Goal: Task Accomplishment & Management: Manage account settings

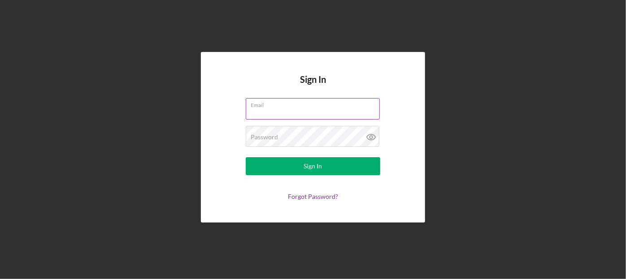
click at [292, 108] on input "Email" at bounding box center [313, 109] width 134 height 22
type input "[PERSON_NAME][EMAIL_ADDRESS][PERSON_NAME][DOMAIN_NAME]"
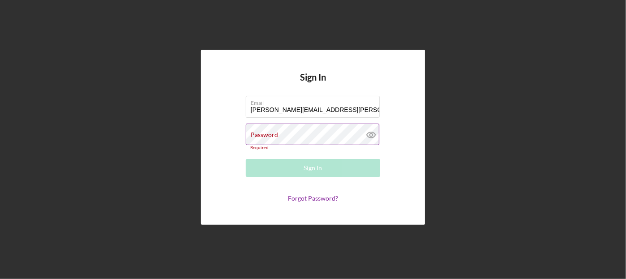
click at [291, 135] on div "Password Required" at bounding box center [313, 137] width 134 height 26
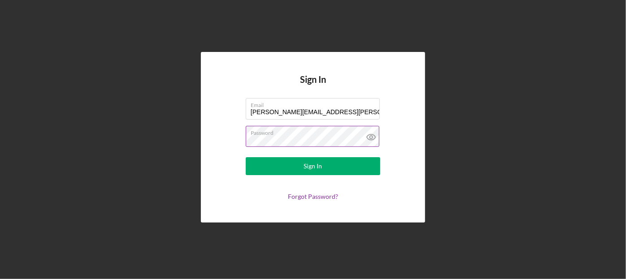
click at [246, 157] on button "Sign In" at bounding box center [313, 166] width 134 height 18
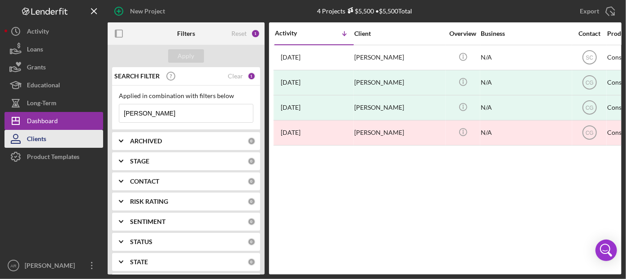
drag, startPoint x: 199, startPoint y: 111, endPoint x: 93, endPoint y: 130, distance: 107.9
click at [93, 130] on div "New Project 4 Projects $5,500 • $5,500 Total [PERSON_NAME] Export Icon/Export F…" at bounding box center [312, 137] width 617 height 275
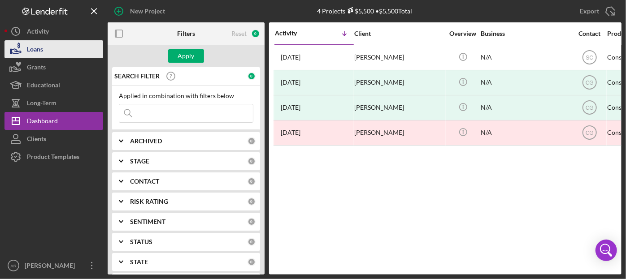
click at [43, 44] on div "Loans" at bounding box center [35, 50] width 16 height 20
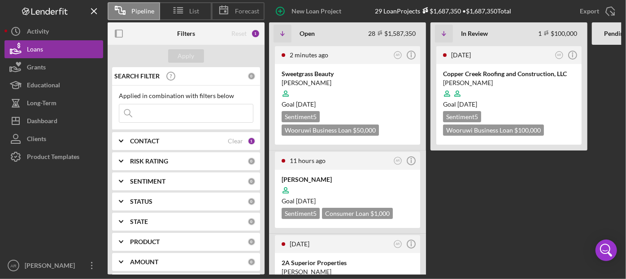
click at [565, 179] on Review "[DATE] AR Icon/Info Copper Creek Roofing and Construction, LLC [PERSON_NAME] Go…" at bounding box center [508, 160] width 157 height 230
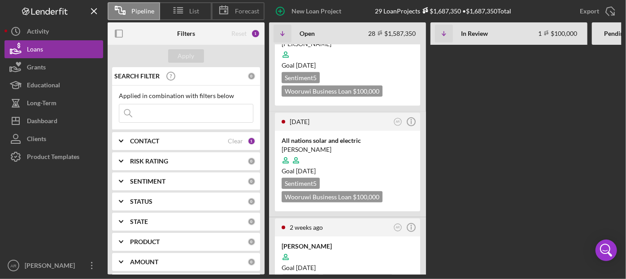
scroll to position [244, 0]
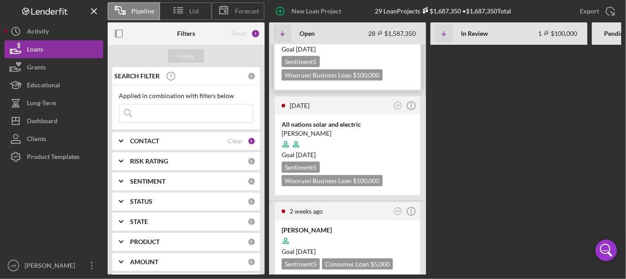
click at [345, 52] on div "Goal [DATE]" at bounding box center [348, 49] width 132 height 9
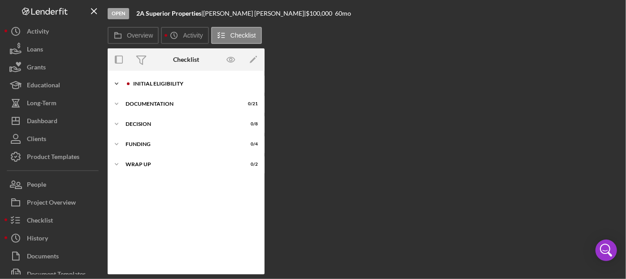
click at [148, 81] on div "Initial Eligibility" at bounding box center [193, 83] width 120 height 5
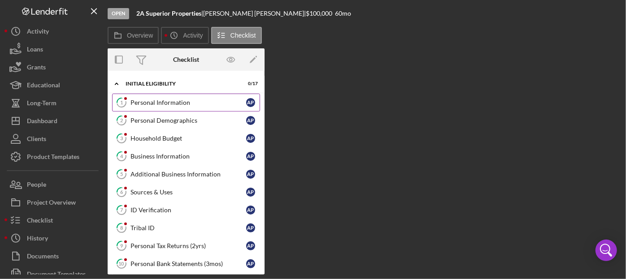
click at [151, 100] on div "Personal Information" at bounding box center [188, 102] width 116 height 7
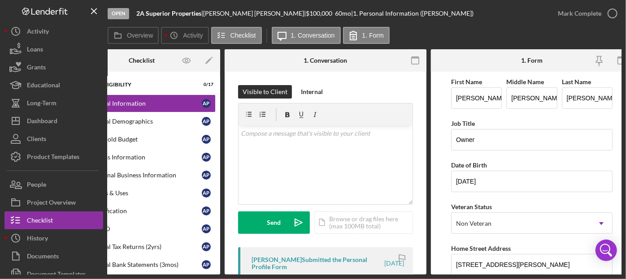
scroll to position [0, 55]
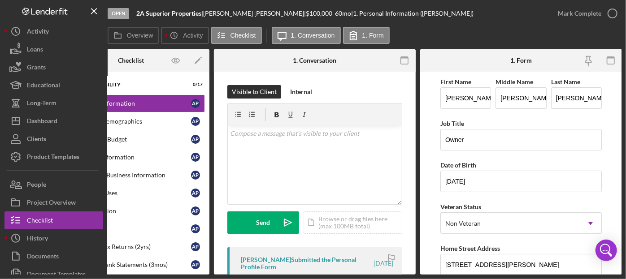
drag, startPoint x: 621, startPoint y: 102, endPoint x: 621, endPoint y: 117, distance: 15.7
click at [621, 117] on div "Open 2A Superior Properties | [PERSON_NAME] | $100,000 $100,000 60 mo | 1. Pers…" at bounding box center [313, 139] width 626 height 279
drag, startPoint x: 618, startPoint y: 113, endPoint x: 619, endPoint y: 142, distance: 29.2
click at [619, 142] on form "First Name [PERSON_NAME] Middle Name [PERSON_NAME] Last Name [PERSON_NAME] Job …" at bounding box center [521, 173] width 202 height 203
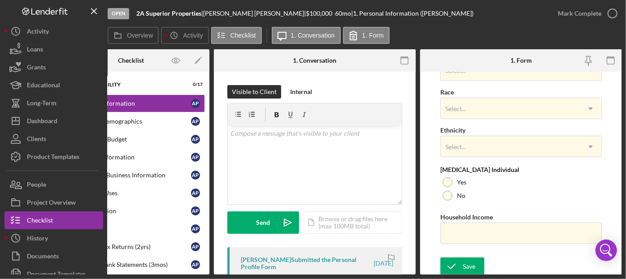
scroll to position [395, 0]
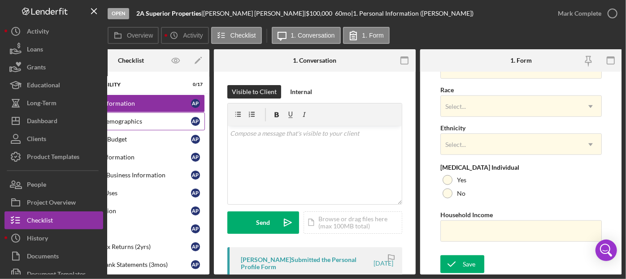
click at [151, 116] on link "2 Personal Demographics A P" at bounding box center [131, 122] width 148 height 18
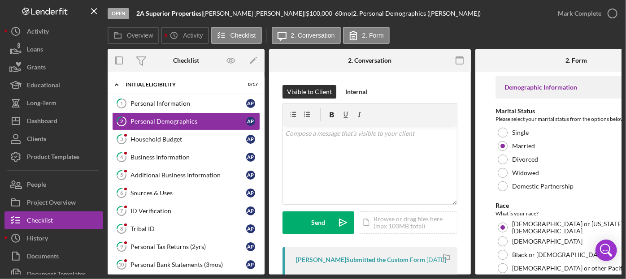
click at [477, 197] on form "Demographic Information Marital Status Please select your marital status from t…" at bounding box center [576, 173] width 202 height 203
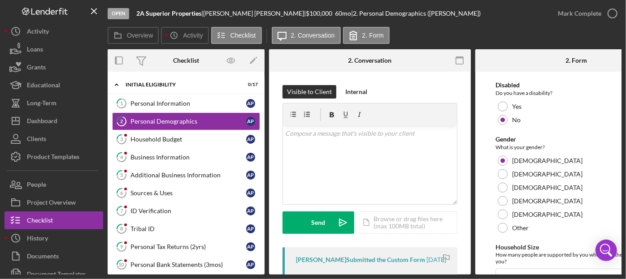
scroll to position [554, 0]
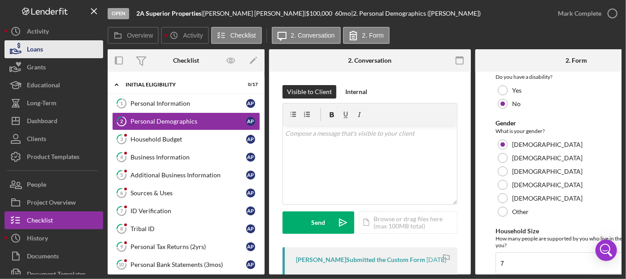
click at [38, 49] on div "Loans" at bounding box center [35, 50] width 16 height 20
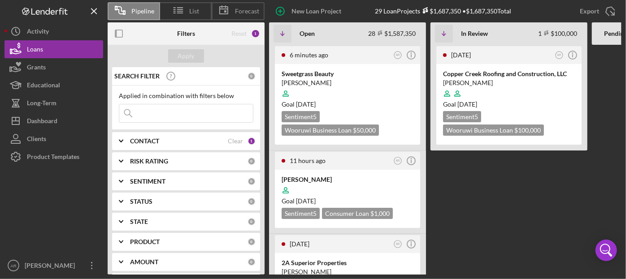
click at [157, 116] on input at bounding box center [186, 113] width 134 height 18
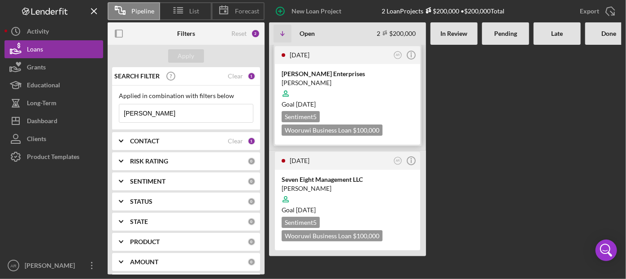
type input "[PERSON_NAME]"
click at [307, 83] on div "[PERSON_NAME]" at bounding box center [348, 82] width 132 height 9
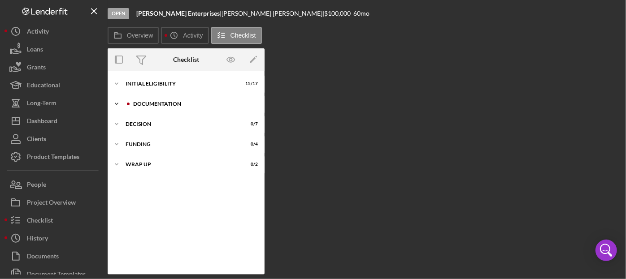
click at [142, 102] on div "Documentation" at bounding box center [193, 103] width 120 height 5
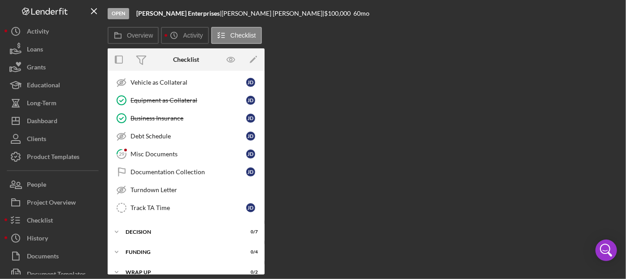
scroll to position [280, 0]
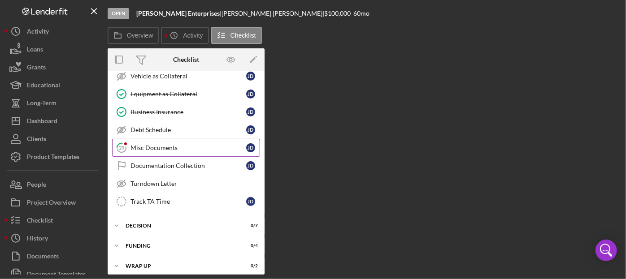
click at [174, 144] on div "Misc Documents" at bounding box center [188, 147] width 116 height 7
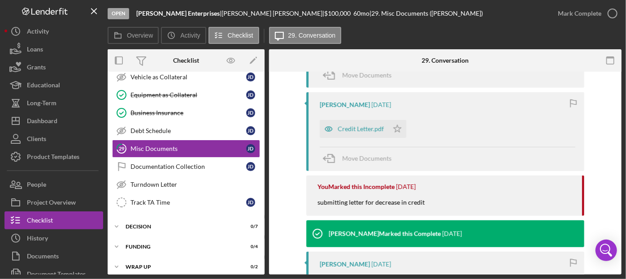
scroll to position [398, 0]
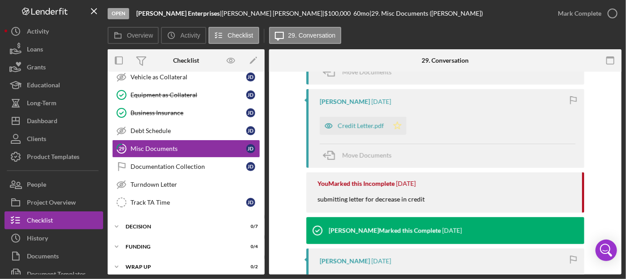
click at [395, 129] on polygon "button" at bounding box center [398, 125] width 8 height 7
click at [356, 130] on div "Credit Letter.pdf" at bounding box center [361, 125] width 46 height 7
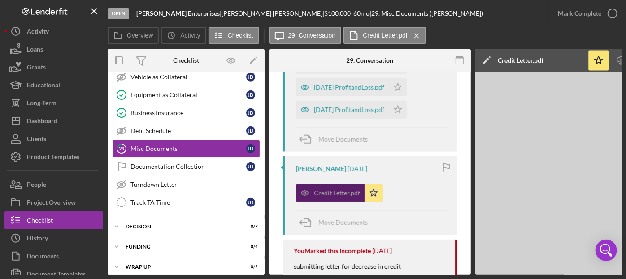
scroll to position [420, 0]
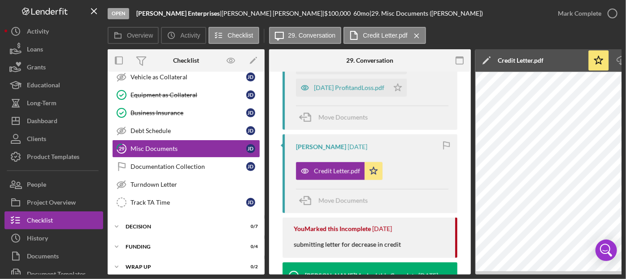
drag, startPoint x: 440, startPoint y: 275, endPoint x: 466, endPoint y: 269, distance: 27.1
click at [73, 165] on div "Open [PERSON_NAME] Enterprises | [PERSON_NAME] | $100,000 $100,000 60 mo | 29. …" at bounding box center [313, 139] width 626 height 279
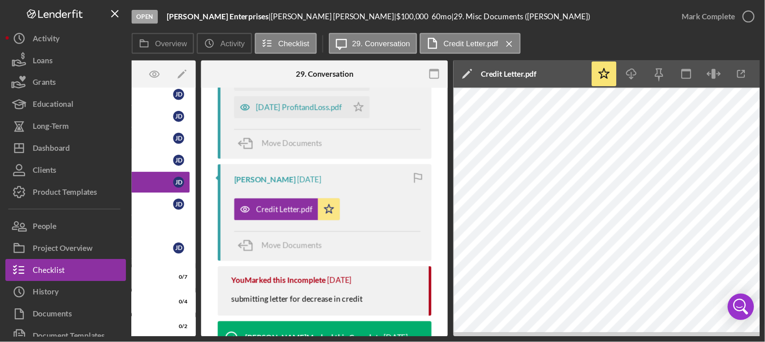
scroll to position [0, 123]
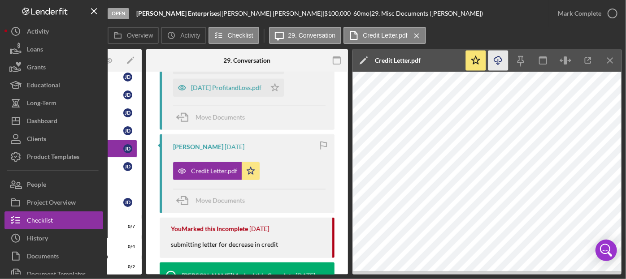
click at [495, 61] on icon "Icon/Download" at bounding box center [498, 61] width 20 height 20
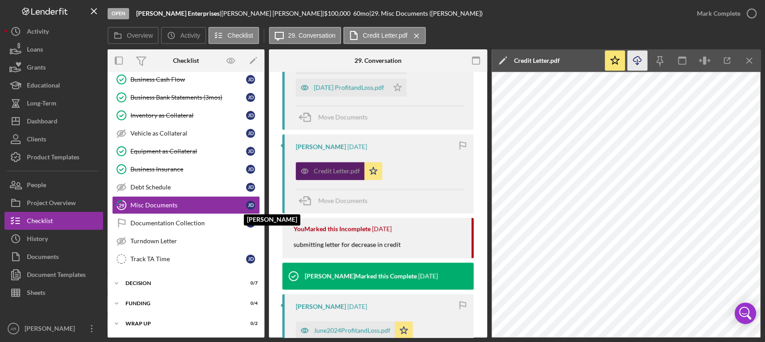
scroll to position [221, 0]
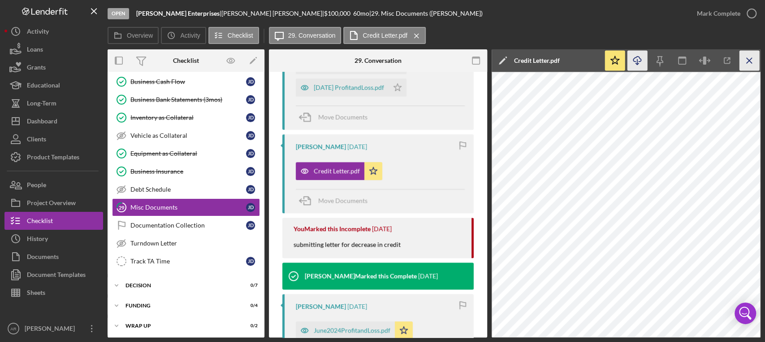
click at [625, 61] on icon "Icon/Menu Close" at bounding box center [750, 61] width 20 height 20
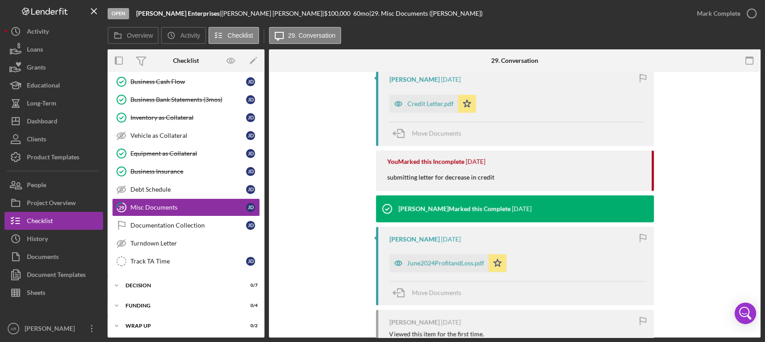
scroll to position [398, 0]
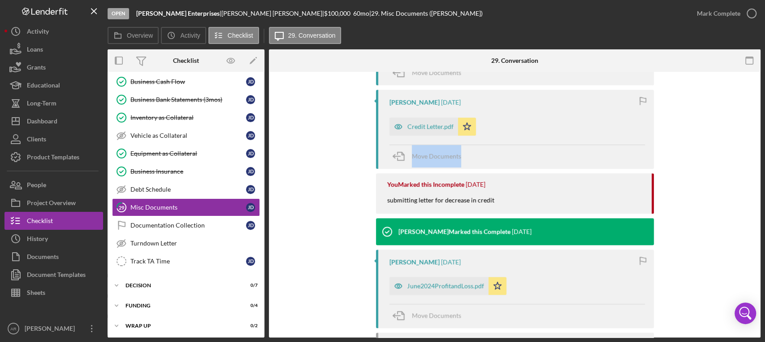
drag, startPoint x: 761, startPoint y: 212, endPoint x: 756, endPoint y: 166, distance: 46.4
click at [625, 166] on div "Open [PERSON_NAME] Enterprises | [PERSON_NAME] | $100,000 $100,000 60 mo | 29. …" at bounding box center [382, 171] width 765 height 342
drag, startPoint x: 758, startPoint y: 242, endPoint x: 752, endPoint y: 183, distance: 59.0
click at [625, 183] on div "Visible to Client Internal Request Docs v Color teal Color pink Remove color Ad…" at bounding box center [515, 98] width 492 height 849
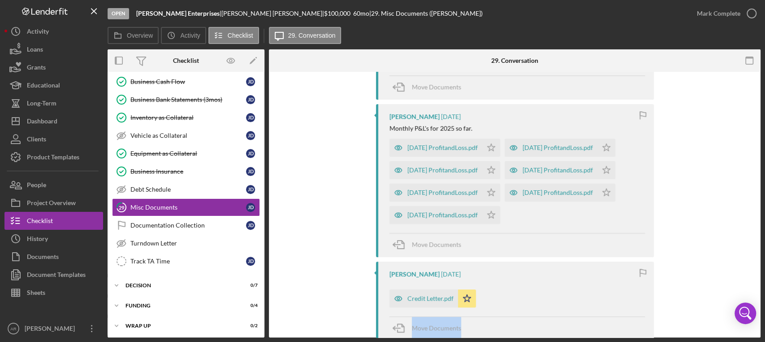
scroll to position [225, 0]
click at [500, 145] on icon "Icon/Star" at bounding box center [491, 149] width 18 height 18
click at [615, 152] on icon "Icon/Star" at bounding box center [607, 149] width 18 height 18
click at [500, 173] on icon "Icon/Star" at bounding box center [491, 171] width 18 height 18
click at [598, 180] on icon "Icon/Star" at bounding box center [607, 171] width 18 height 18
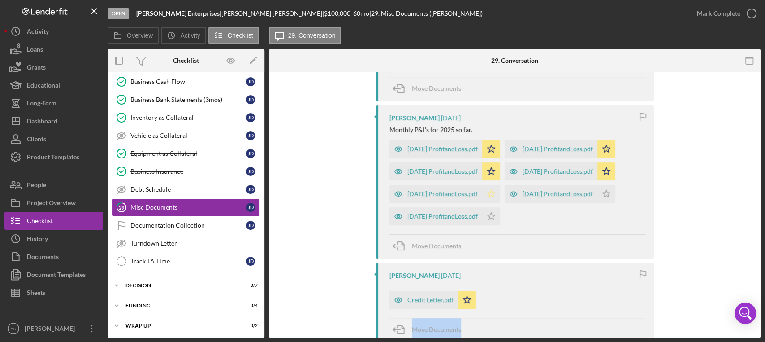
click at [500, 203] on icon "Icon/Star" at bounding box center [491, 194] width 18 height 18
click at [598, 203] on icon "Icon/Star" at bounding box center [607, 194] width 18 height 18
click at [500, 225] on icon "Icon/Star" at bounding box center [491, 216] width 18 height 18
drag, startPoint x: 759, startPoint y: 144, endPoint x: 529, endPoint y: 111, distance: 232.4
click at [529, 111] on div "[PERSON_NAME] [DATE] Monthly P&L's for 2025 so far. [DATE] ProfitandLoss.pdf Ic…" at bounding box center [515, 181] width 278 height 153
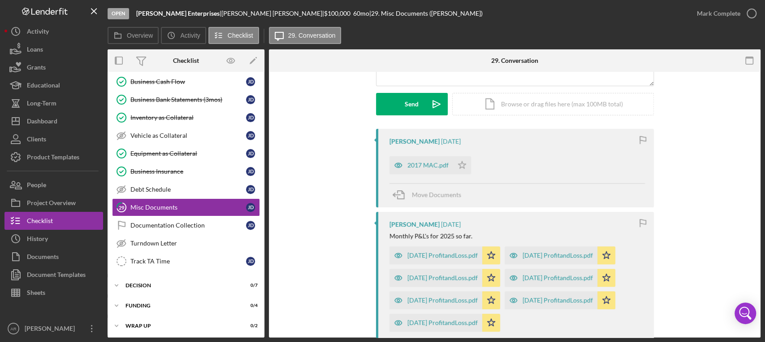
scroll to position [123, 0]
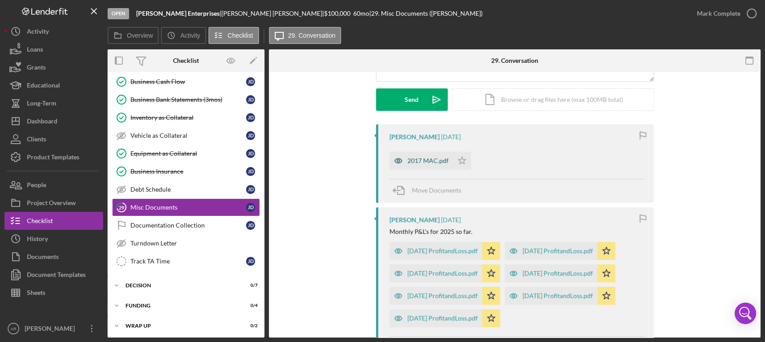
click at [427, 162] on div "2017 MAC.pdf" at bounding box center [427, 160] width 41 height 7
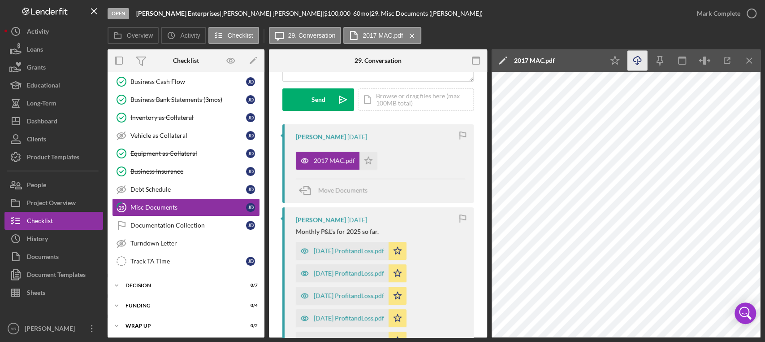
click at [625, 60] on line "button" at bounding box center [637, 61] width 0 height 5
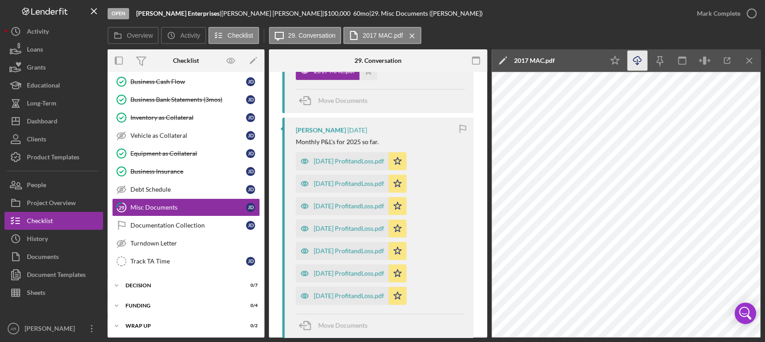
scroll to position [212, 0]
click at [149, 204] on div "Misc Documents" at bounding box center [188, 207] width 116 height 7
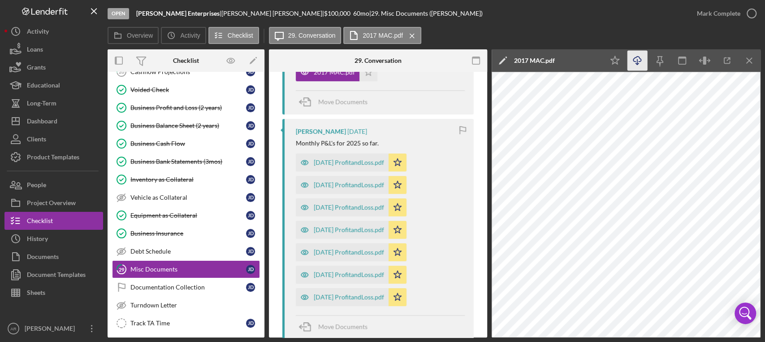
scroll to position [163, 0]
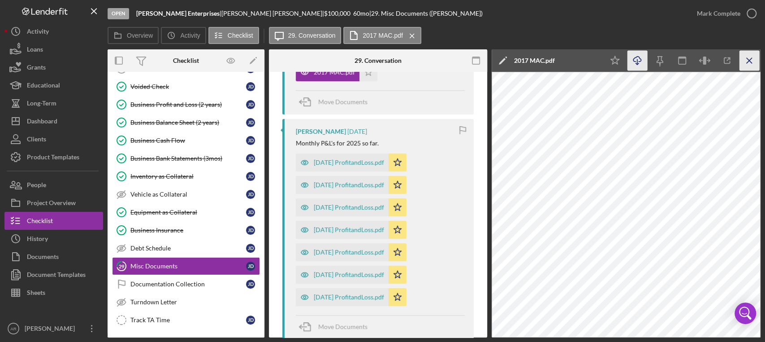
click at [625, 57] on icon "Icon/Menu Close" at bounding box center [750, 61] width 20 height 20
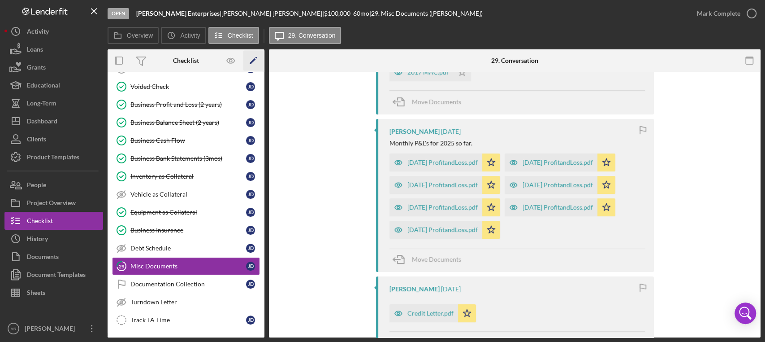
click at [256, 59] on icon "Icon/Edit" at bounding box center [253, 61] width 20 height 20
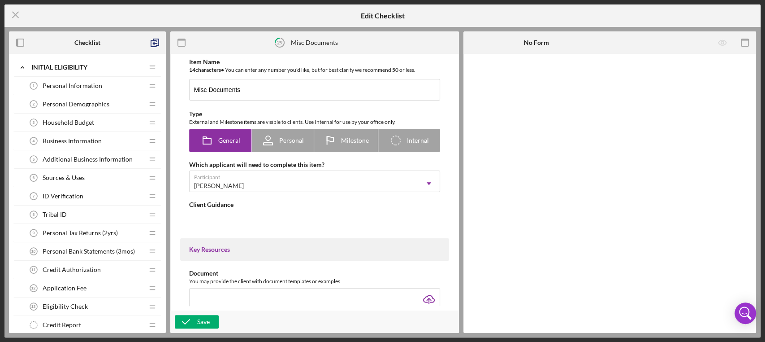
type textarea "<div>If you have any other documents you'd like to provide to support your appl…"
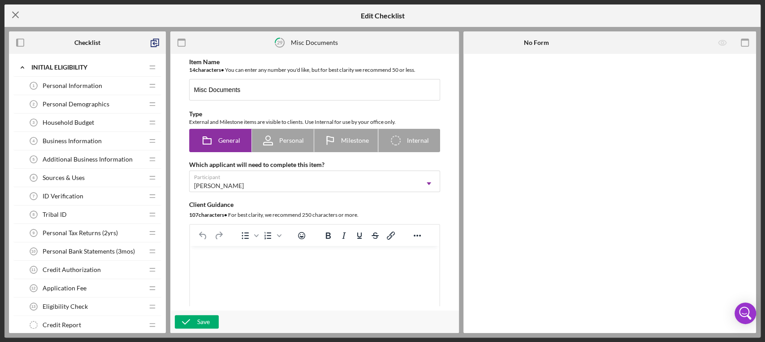
click at [15, 11] on icon "Icon/Menu Close" at bounding box center [15, 15] width 22 height 22
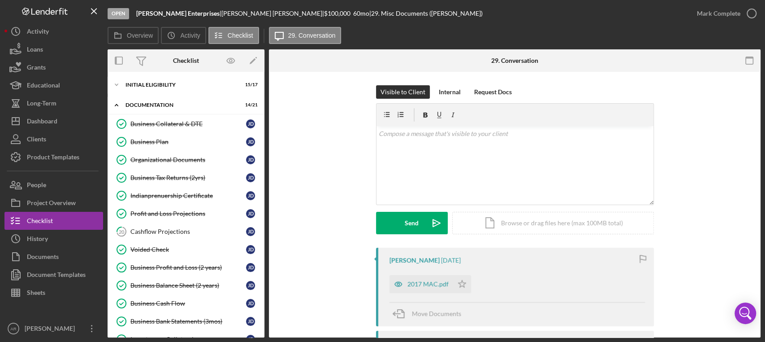
scroll to position [221, 0]
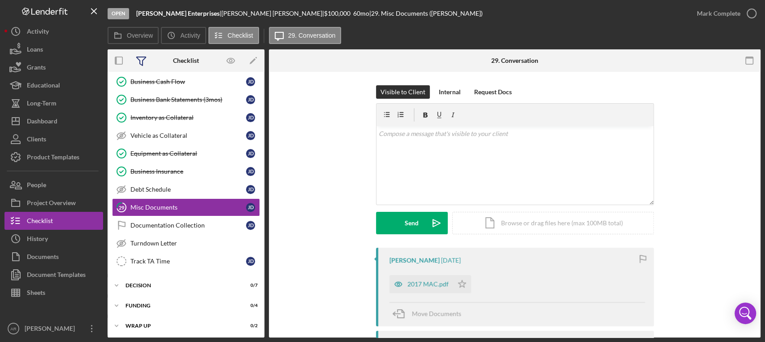
click at [141, 62] on icon at bounding box center [141, 60] width 22 height 22
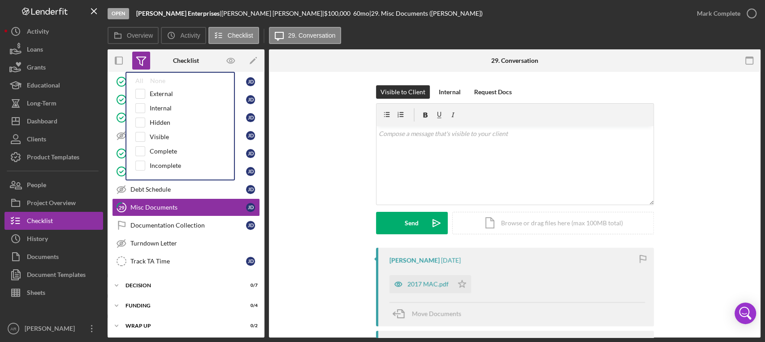
click at [329, 126] on div "Visible to Client Internal Request Docs v Color teal Color pink Remove color Ad…" at bounding box center [514, 166] width 465 height 162
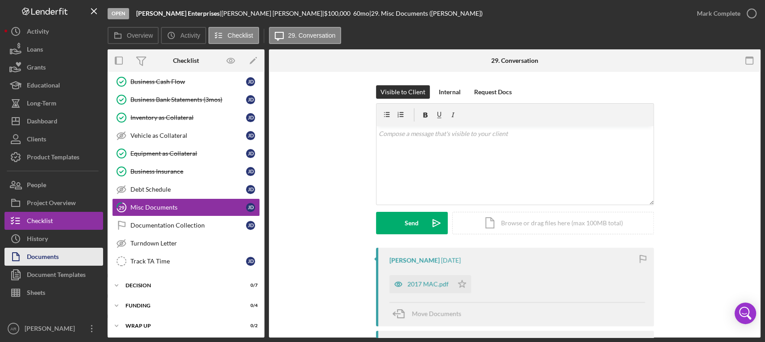
click at [45, 256] on div "Documents" at bounding box center [43, 257] width 32 height 20
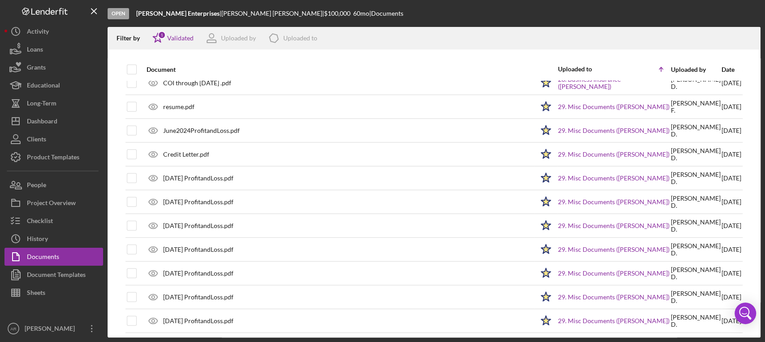
scroll to position [1578, 0]
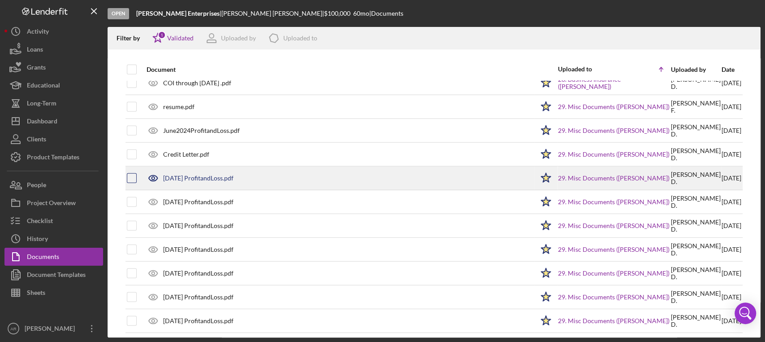
click at [135, 177] on input "checkbox" at bounding box center [131, 177] width 9 height 9
checkbox input "true"
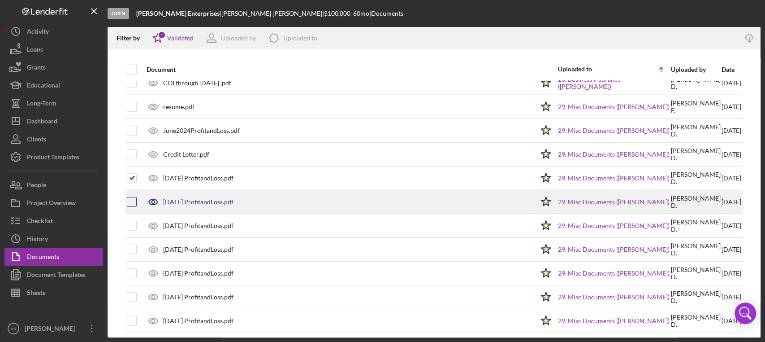
click at [134, 197] on input "checkbox" at bounding box center [131, 201] width 9 height 9
checkbox input "true"
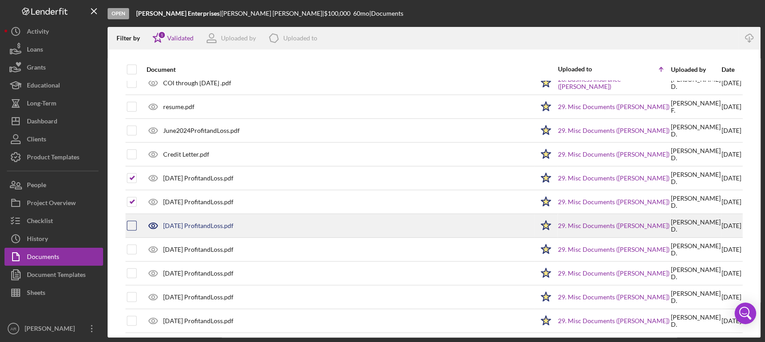
click at [133, 221] on input "checkbox" at bounding box center [131, 225] width 9 height 9
checkbox input "true"
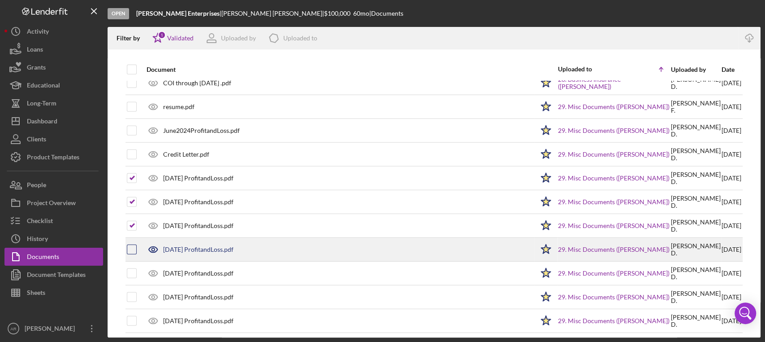
click at [134, 245] on input "checkbox" at bounding box center [131, 249] width 9 height 9
checkbox input "true"
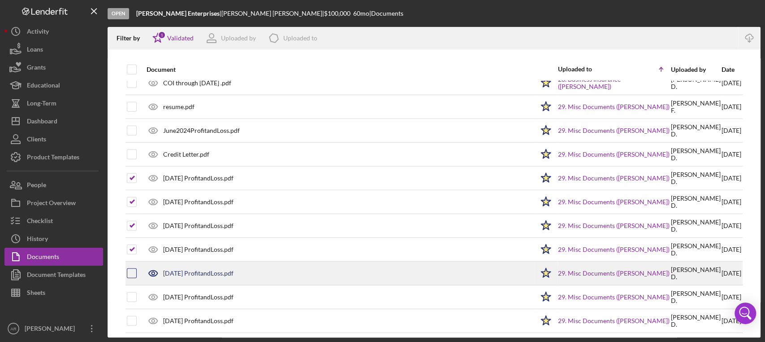
click at [130, 272] on input "checkbox" at bounding box center [131, 273] width 9 height 9
checkbox input "true"
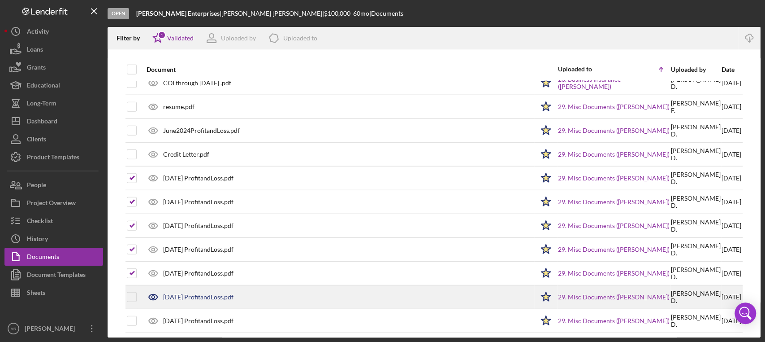
click at [131, 279] on div at bounding box center [132, 297] width 10 height 22
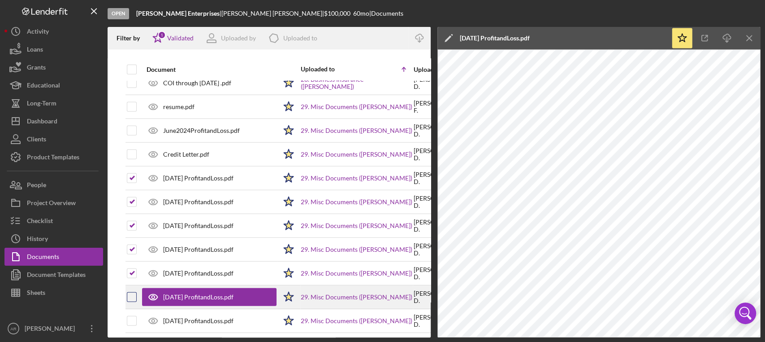
click at [134, 279] on input "checkbox" at bounding box center [131, 296] width 9 height 9
checkbox input "true"
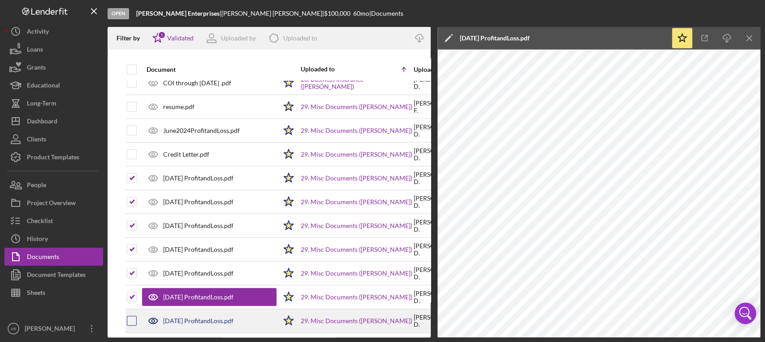
click at [131, 279] on input "checkbox" at bounding box center [131, 320] width 9 height 9
click at [132, 279] on input "checkbox" at bounding box center [131, 320] width 9 height 9
checkbox input "true"
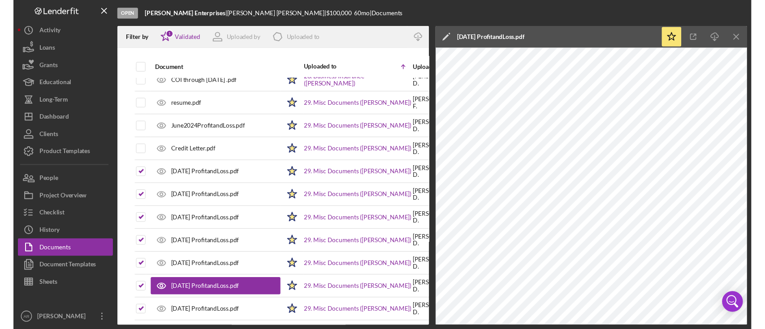
scroll to position [1585, 0]
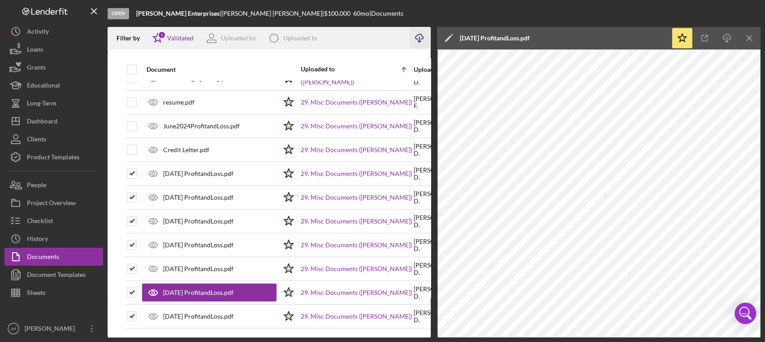
click at [424, 39] on icon "Icon/Download" at bounding box center [420, 38] width 20 height 20
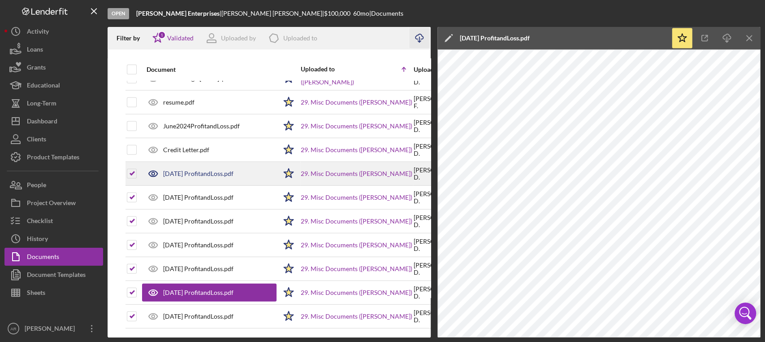
click at [185, 170] on div "[DATE] ProfitandLoss.pdf" at bounding box center [198, 173] width 70 height 7
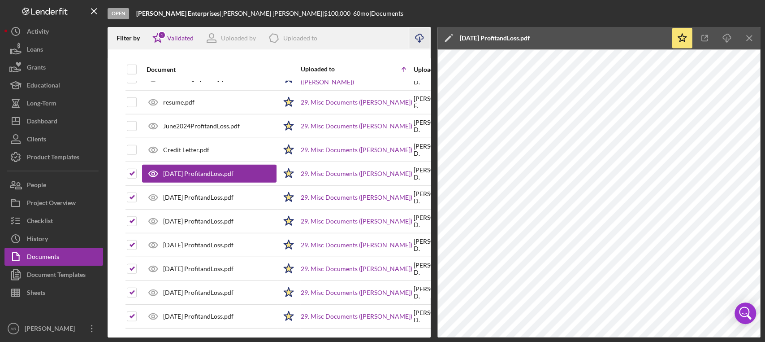
click at [446, 39] on icon "Icon/Edit" at bounding box center [448, 38] width 22 height 22
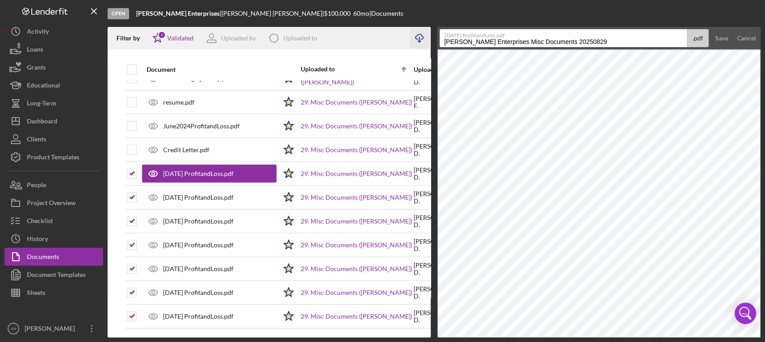
drag, startPoint x: 588, startPoint y: 40, endPoint x: 434, endPoint y: 46, distance: 153.9
click at [434, 46] on div "Filter by Icon/Star 1 Validated Uploaded by Icon/Product Uploaded to Icon/Downl…" at bounding box center [434, 182] width 653 height 310
type input "[DATE] Projections"
click at [625, 29] on button "Save" at bounding box center [722, 38] width 22 height 18
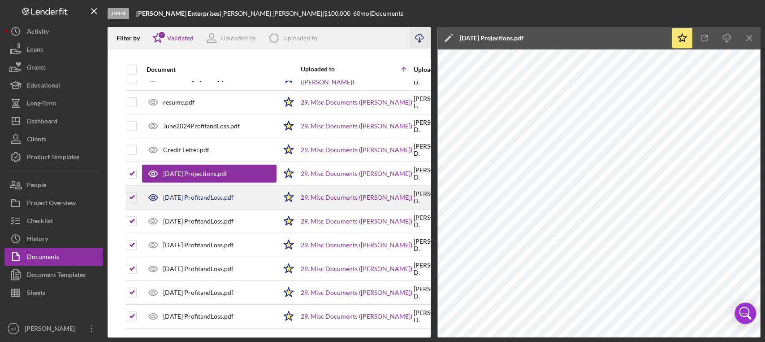
click at [178, 194] on div "[DATE] ProfitandLoss.pdf" at bounding box center [198, 197] width 70 height 7
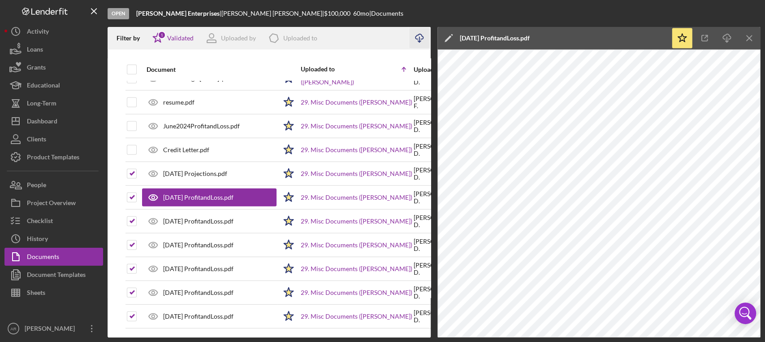
click at [446, 37] on icon "Icon/Edit" at bounding box center [448, 38] width 22 height 22
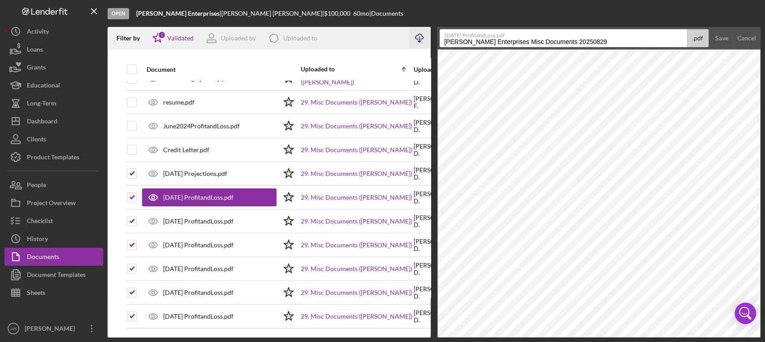
drag, startPoint x: 585, startPoint y: 41, endPoint x: 426, endPoint y: 50, distance: 159.9
click at [426, 50] on div "Filter by Icon/Star 1 Validated Uploaded by Icon/Product Uploaded to Icon/Downl…" at bounding box center [434, 182] width 653 height 310
type input "[DATE] projections"
click at [625, 29] on button "Save" at bounding box center [722, 38] width 22 height 18
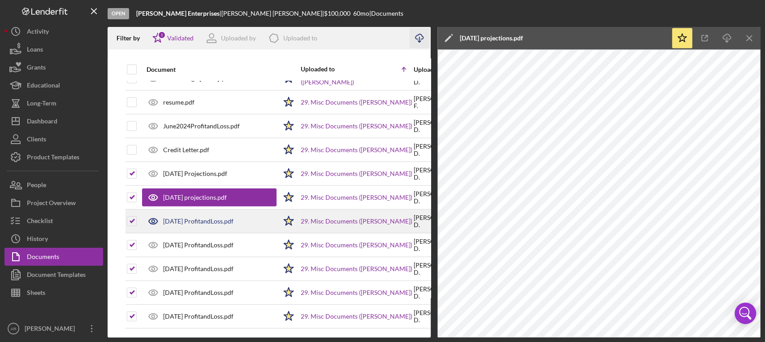
click at [183, 217] on div "[DATE] ProfitandLoss.pdf" at bounding box center [198, 220] width 70 height 7
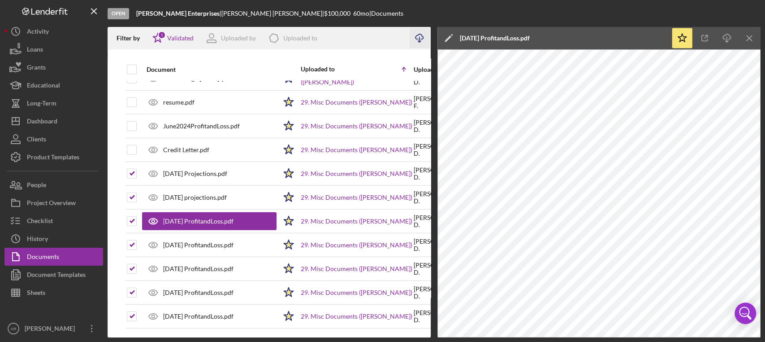
click at [452, 33] on icon "Icon/Edit" at bounding box center [448, 38] width 22 height 22
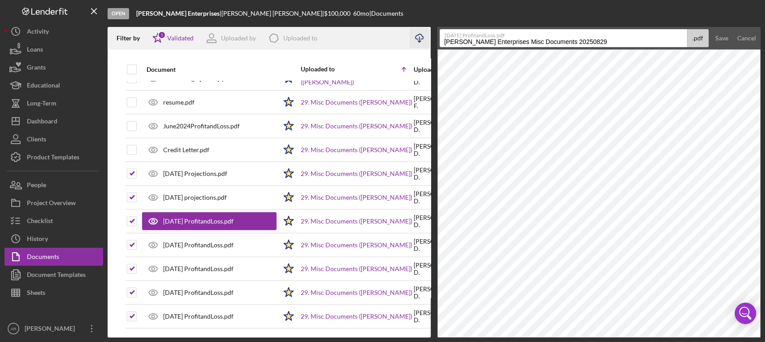
click at [587, 42] on input "[PERSON_NAME] Enterprises Misc Documents 20250829" at bounding box center [563, 38] width 247 height 18
type input "D"
type input "m"
type input "[DATE] Projections"
click at [625, 29] on button "Save" at bounding box center [722, 38] width 22 height 18
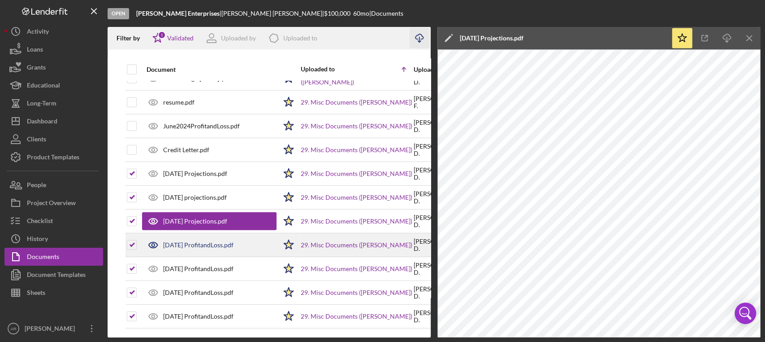
click at [204, 241] on div "[DATE] ProfitandLoss.pdf" at bounding box center [198, 244] width 70 height 7
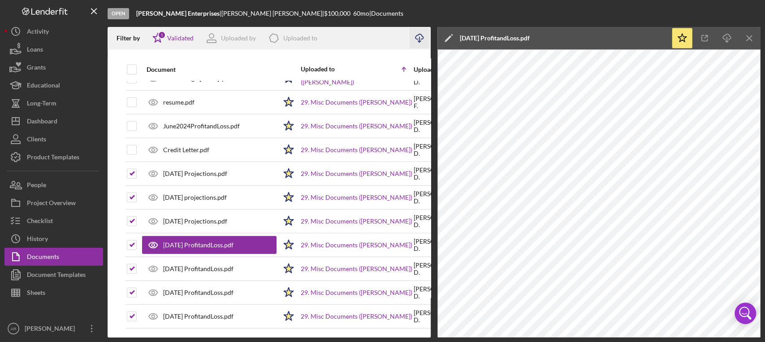
click at [449, 33] on icon "Icon/Edit" at bounding box center [448, 38] width 22 height 22
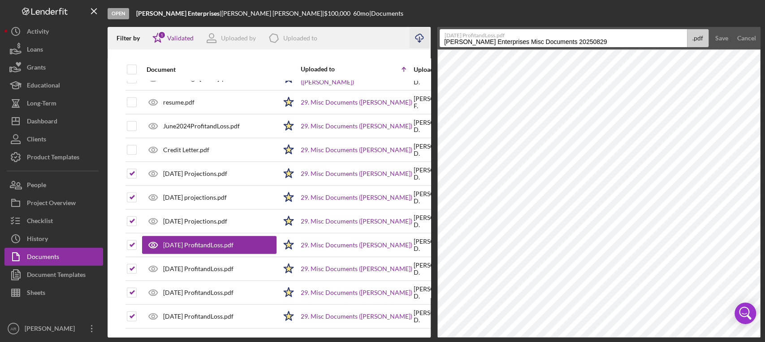
click at [595, 37] on label "[DATE] ProfitandLoss.pdf" at bounding box center [566, 34] width 242 height 9
click at [595, 37] on input "[PERSON_NAME] Enterprises Misc Documents 20250829" at bounding box center [563, 38] width 247 height 18
type input "D"
type input "[DATE] Projections"
click at [625, 29] on button "Save" at bounding box center [722, 38] width 22 height 18
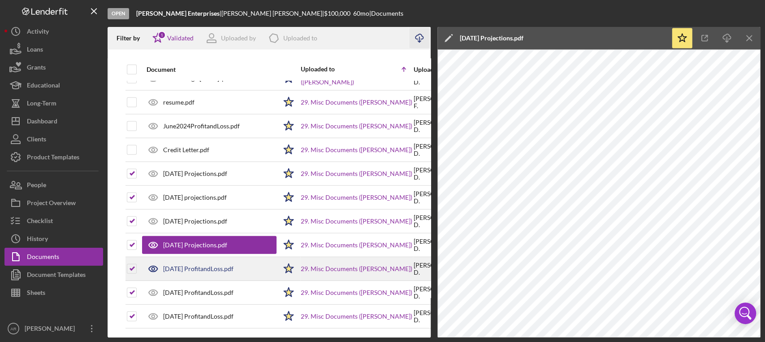
click at [172, 265] on div "[DATE] ProfitandLoss.pdf" at bounding box center [198, 268] width 70 height 7
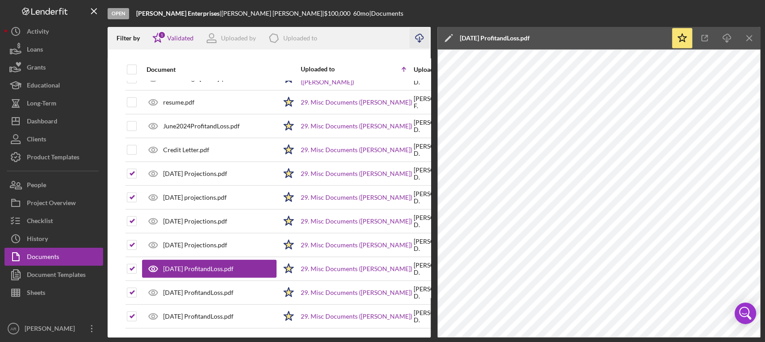
click at [479, 35] on div "[DATE] ProfitandLoss.pdf" at bounding box center [495, 38] width 70 height 7
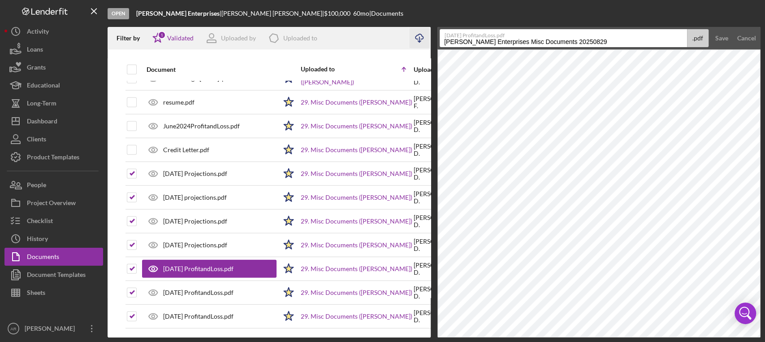
click at [606, 39] on input "[PERSON_NAME] Enterprises Misc Documents 20250829" at bounding box center [563, 38] width 247 height 18
type input "D"
type input "[DATE] P&L"
click at [625, 29] on button "Save" at bounding box center [722, 38] width 22 height 18
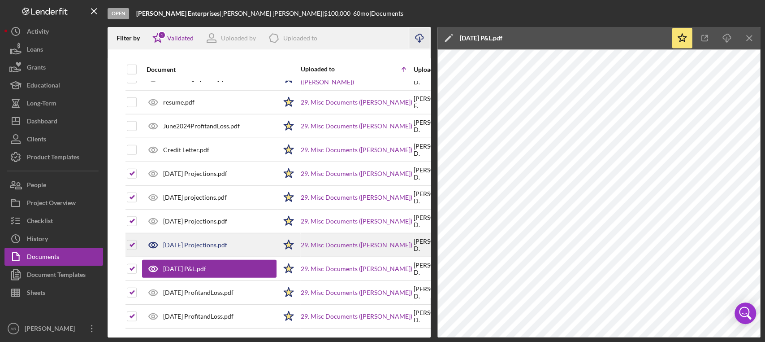
click at [229, 242] on div "[DATE] Projections.pdf" at bounding box center [209, 245] width 134 height 22
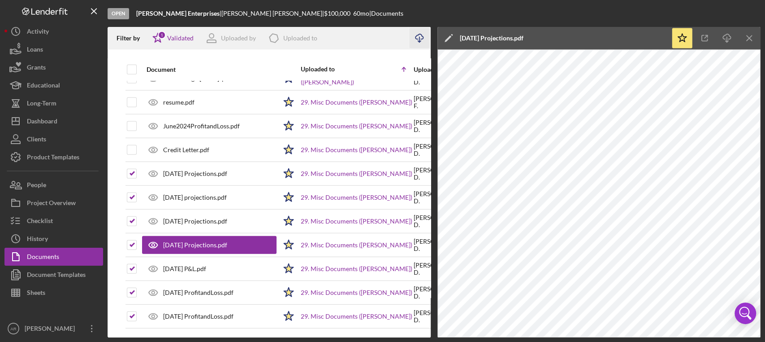
click at [446, 37] on icon "Icon/Edit" at bounding box center [448, 38] width 22 height 22
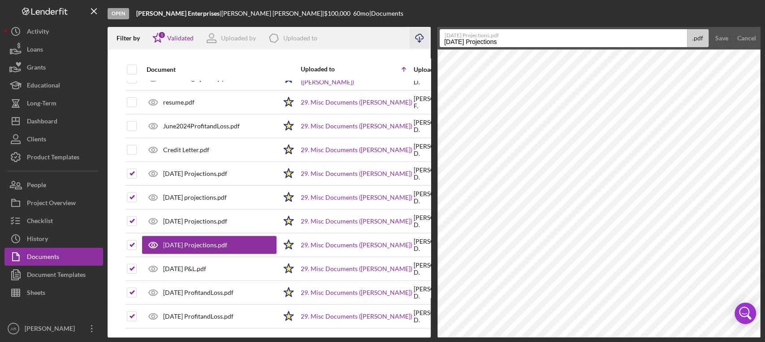
click at [511, 41] on input "[DATE] Projections" at bounding box center [563, 38] width 247 height 18
type input "[DATE] P&L"
click at [625, 29] on button "Save" at bounding box center [722, 38] width 22 height 18
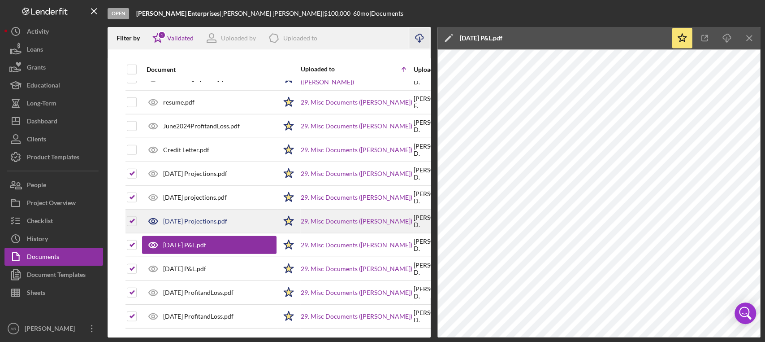
click at [195, 217] on div "[DATE] Projections.pdf" at bounding box center [195, 220] width 64 height 7
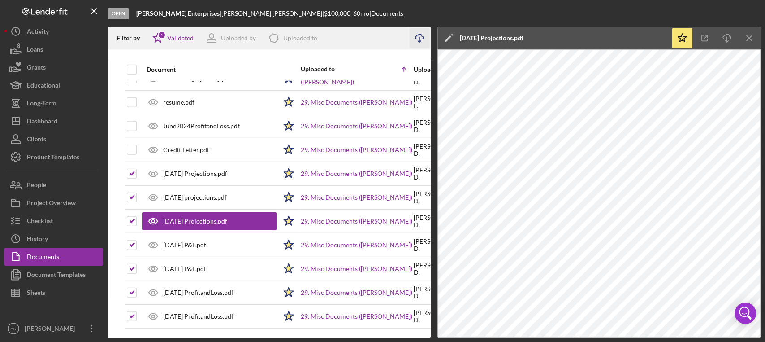
click at [444, 39] on icon "Icon/Edit" at bounding box center [448, 38] width 22 height 22
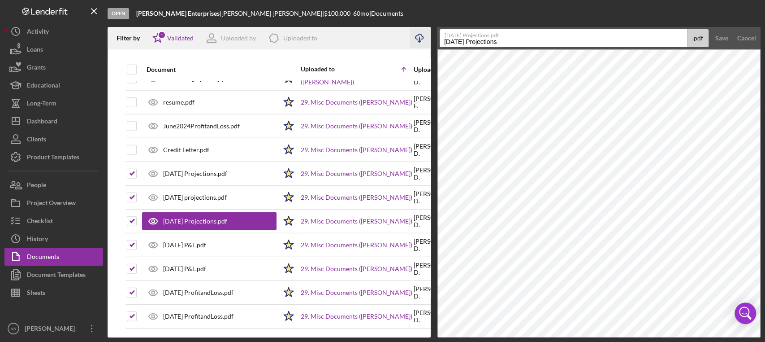
click at [507, 44] on input "[DATE] Projections" at bounding box center [563, 38] width 247 height 18
type input "[DATE] P&L"
click at [625, 29] on button "Save" at bounding box center [722, 38] width 22 height 18
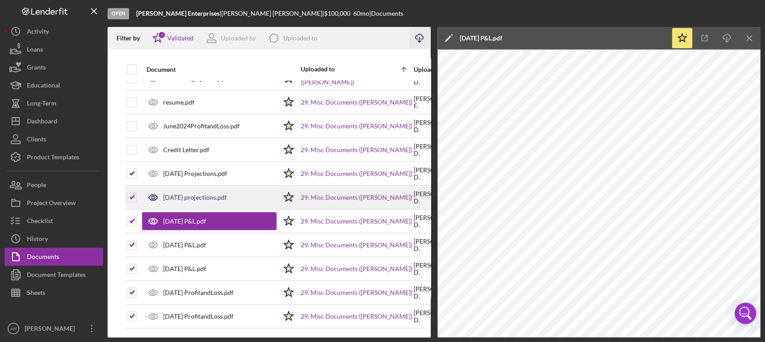
click at [203, 186] on div "[DATE] projections.pdf" at bounding box center [209, 197] width 134 height 22
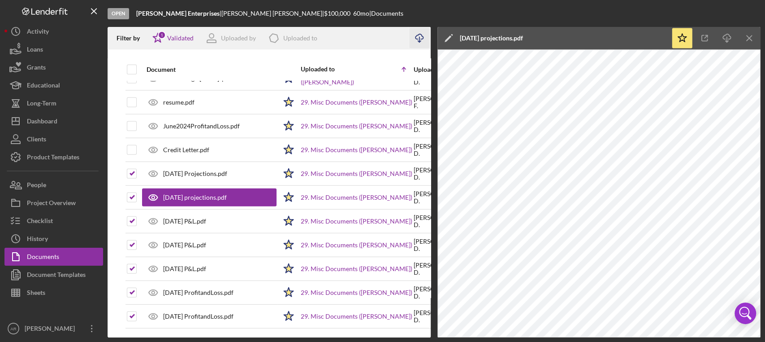
click at [454, 40] on icon "Icon/Edit" at bounding box center [448, 38] width 22 height 22
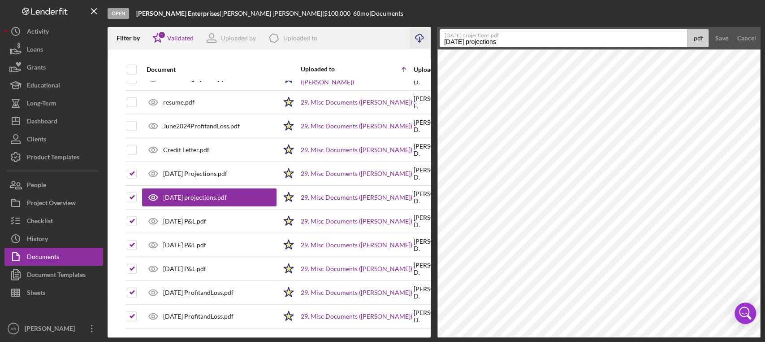
click at [513, 41] on input "[DATE] projections" at bounding box center [563, 38] width 247 height 18
type input "[DATE] P&L"
click at [625, 29] on button "Save" at bounding box center [722, 38] width 22 height 18
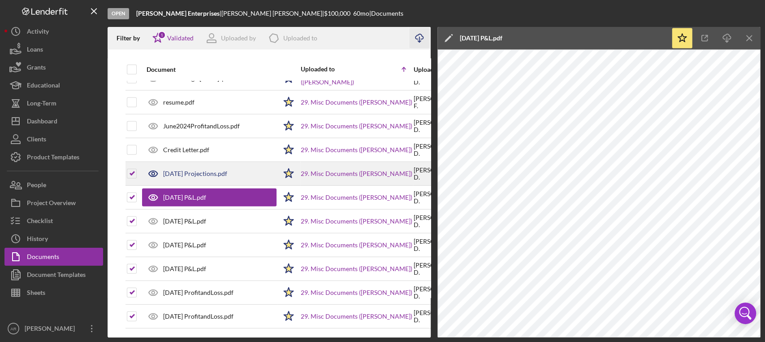
click at [200, 170] on div "[DATE] Projections.pdf" at bounding box center [195, 173] width 64 height 7
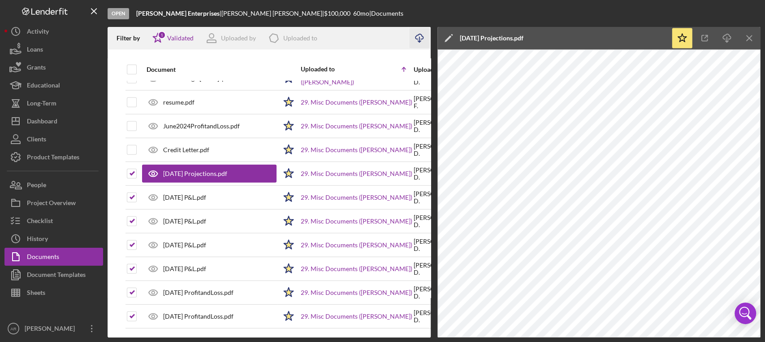
click at [448, 37] on icon "Icon/Edit" at bounding box center [448, 38] width 22 height 22
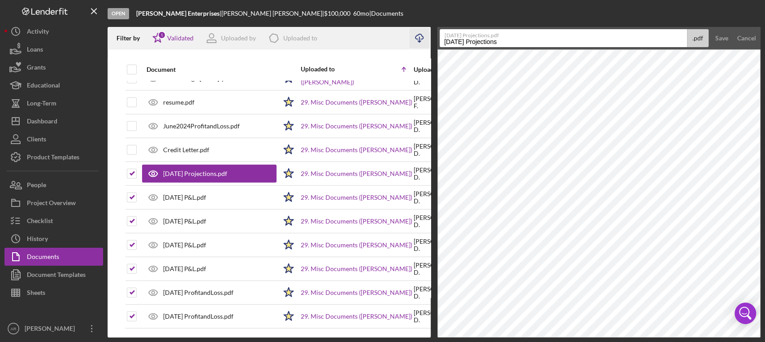
click at [525, 42] on input "[DATE] Projections" at bounding box center [563, 38] width 247 height 18
type input "[DATE] P&L"
click at [625, 29] on button "Save" at bounding box center [722, 38] width 22 height 18
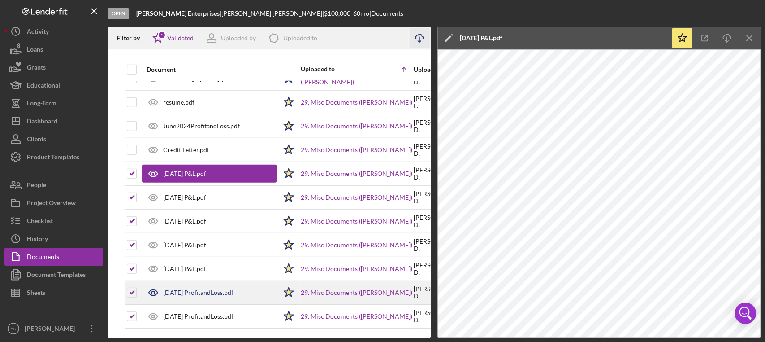
click at [201, 279] on div "[DATE] ProfitandLoss.pdf" at bounding box center [198, 292] width 70 height 7
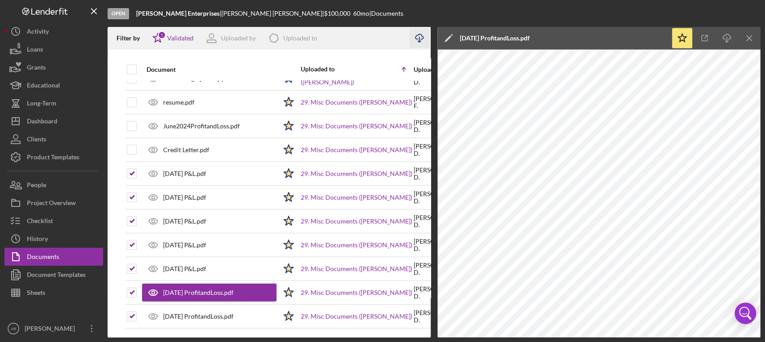
click at [452, 34] on icon "Icon/Edit" at bounding box center [448, 38] width 22 height 22
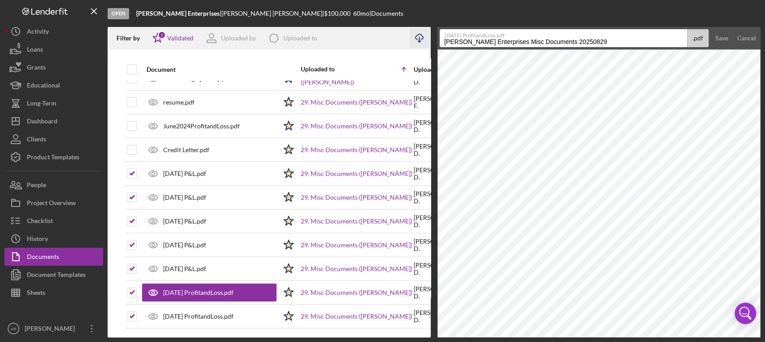
click at [596, 39] on input "[PERSON_NAME] Enterprises Misc Documents 20250829" at bounding box center [563, 38] width 247 height 18
type input "D"
type input "[DATE] P&L"
click at [625, 29] on button "Save" at bounding box center [722, 38] width 22 height 18
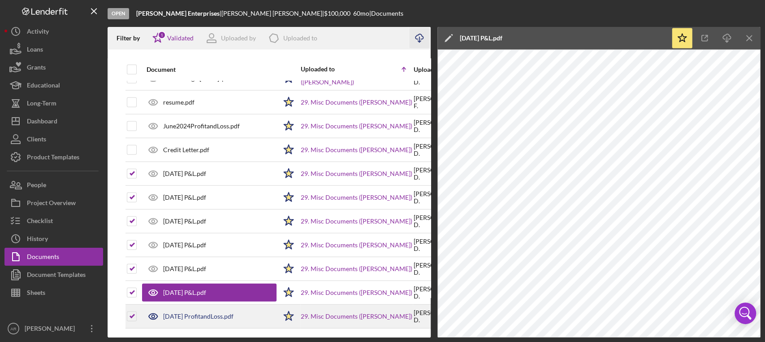
click at [187, 279] on div "[DATE] ProfitandLoss.pdf" at bounding box center [198, 315] width 70 height 7
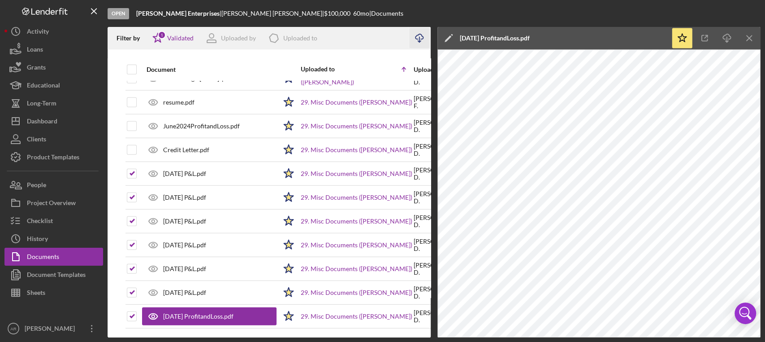
click at [448, 36] on icon "Icon/Edit" at bounding box center [448, 38] width 22 height 22
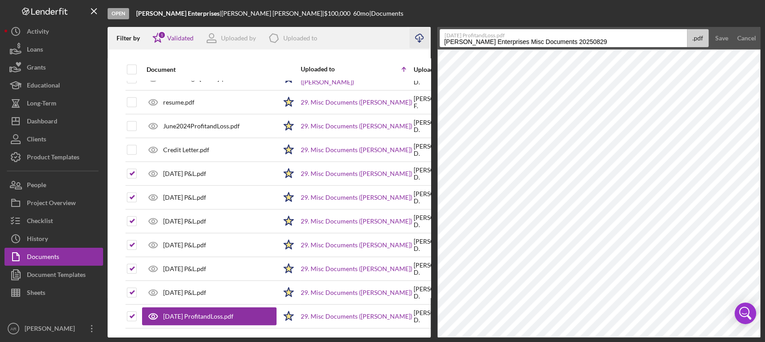
click at [589, 44] on input "[PERSON_NAME] Enterprises Misc Documents 20250829" at bounding box center [563, 38] width 247 height 18
type input "D"
type input "[DATE] P&L"
click at [625, 29] on button "Save" at bounding box center [722, 38] width 22 height 18
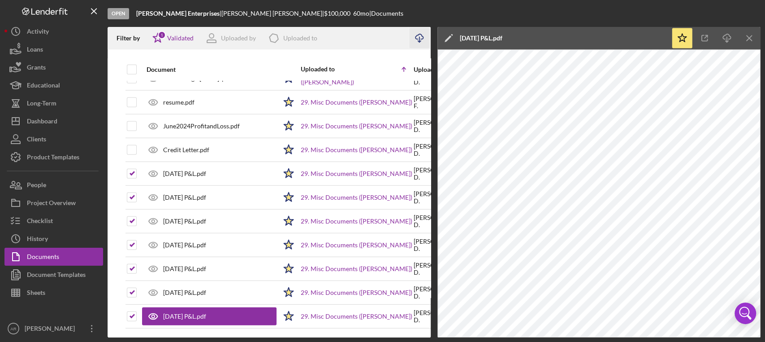
click at [419, 39] on icon "Icon/Download" at bounding box center [420, 38] width 20 height 20
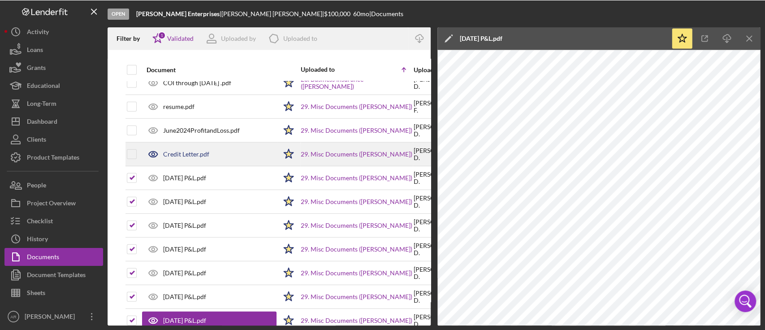
scroll to position [1578, 0]
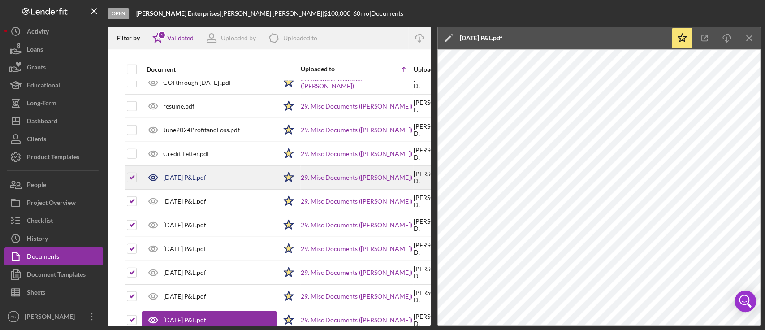
click at [214, 172] on div "[DATE] P&L.pdf" at bounding box center [209, 177] width 134 height 22
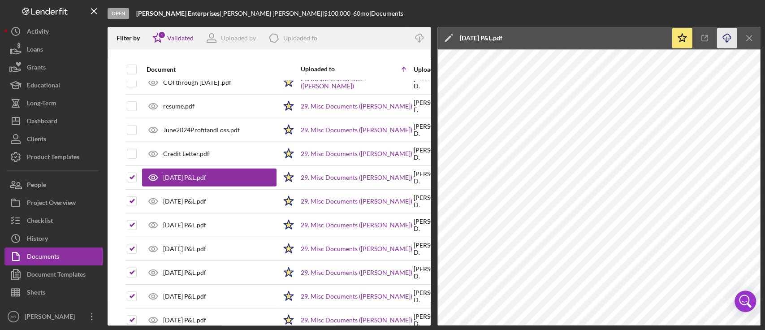
click at [625, 40] on icon "Icon/Download" at bounding box center [727, 38] width 20 height 20
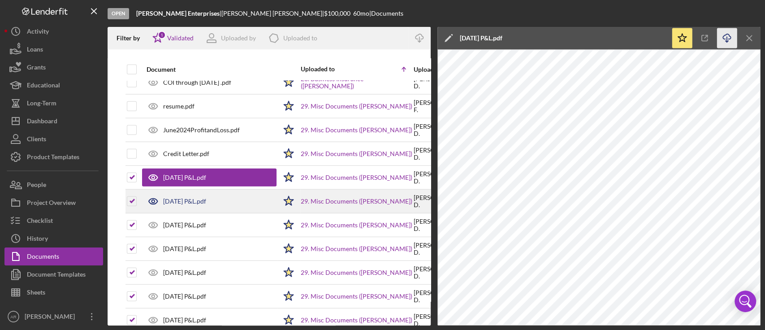
click at [190, 198] on div "[DATE] P&L.pdf" at bounding box center [184, 201] width 43 height 7
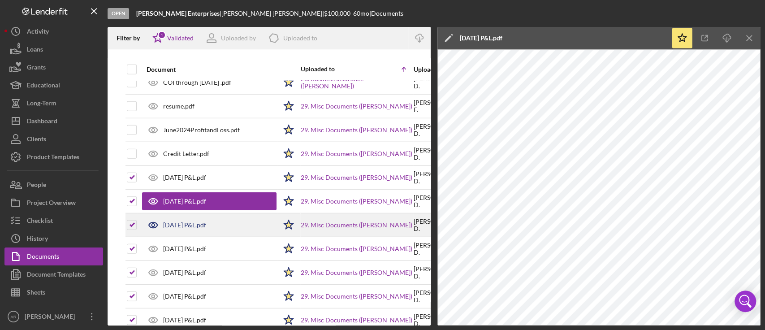
click at [187, 221] on div "[DATE] P&L.pdf" at bounding box center [184, 224] width 43 height 7
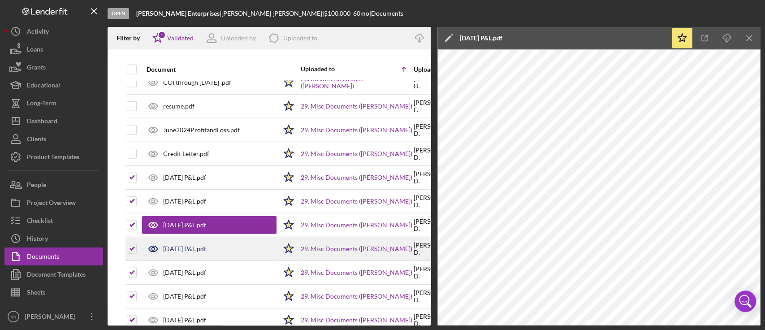
click at [208, 250] on div "[DATE] P&L.pdf" at bounding box center [209, 249] width 134 height 22
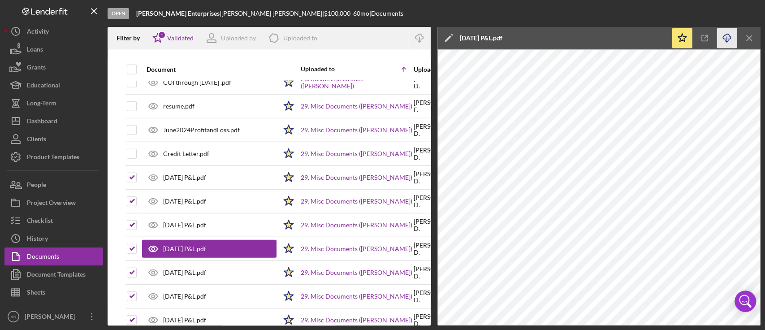
click at [625, 37] on icon "Icon/Download" at bounding box center [727, 38] width 20 height 20
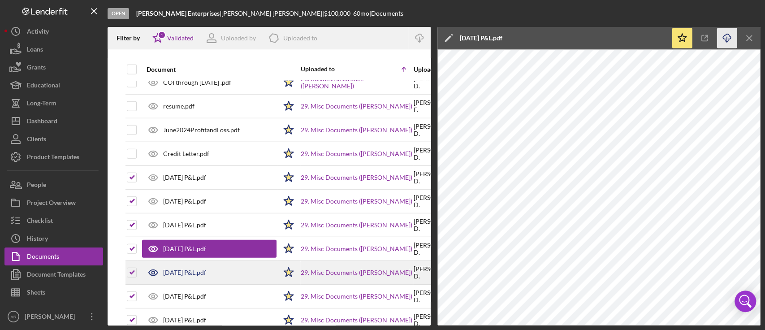
click at [191, 269] on div "[DATE] P&L.pdf" at bounding box center [184, 272] width 43 height 7
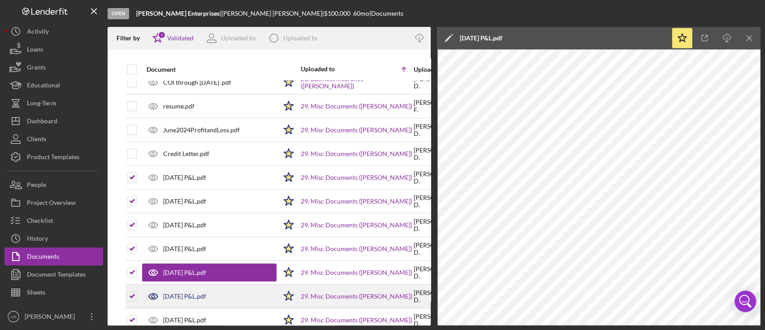
click at [192, 279] on div "[DATE] P&L.pdf" at bounding box center [209, 296] width 134 height 22
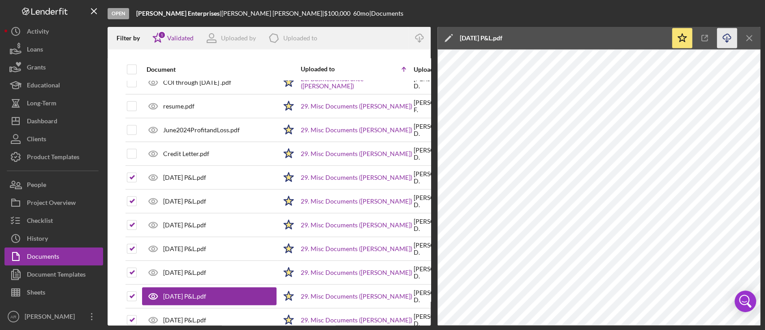
click at [625, 40] on line "button" at bounding box center [727, 39] width 0 height 5
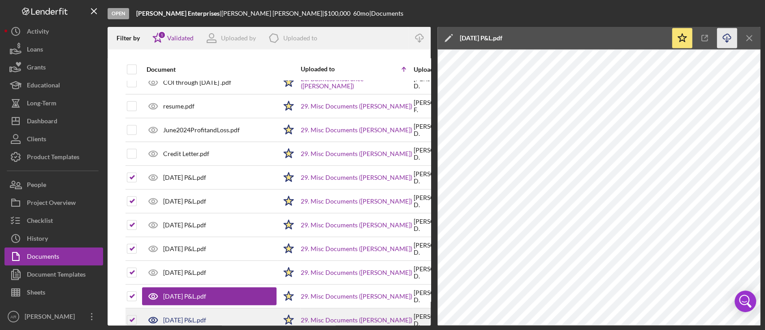
click at [197, 279] on div "[DATE] P&L.pdf" at bounding box center [209, 320] width 134 height 22
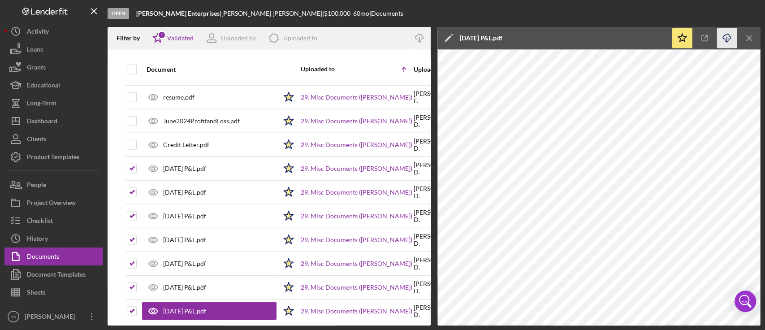
scroll to position [1597, 0]
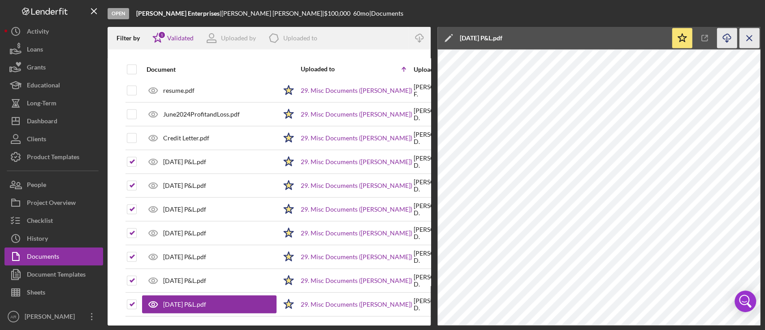
click at [625, 40] on icon "Icon/Menu Close" at bounding box center [750, 38] width 20 height 20
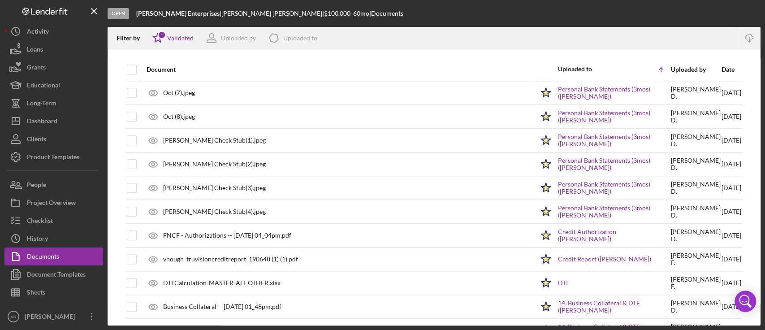
scroll to position [645, 0]
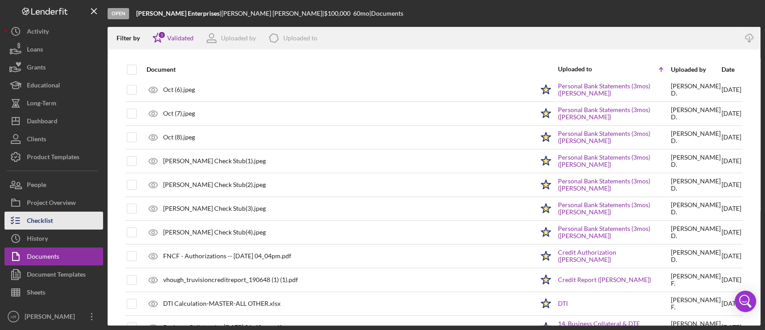
click at [56, 217] on button "Checklist" at bounding box center [53, 221] width 99 height 18
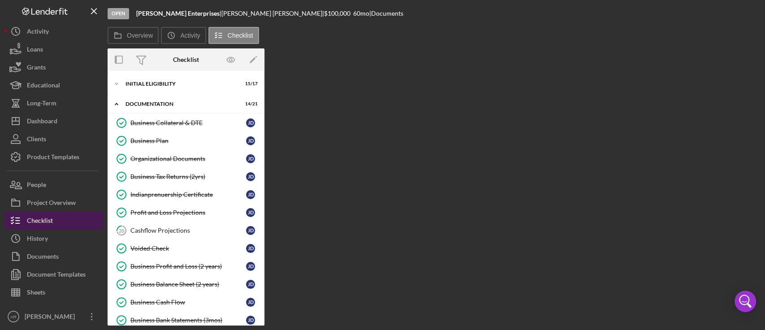
scroll to position [228, 0]
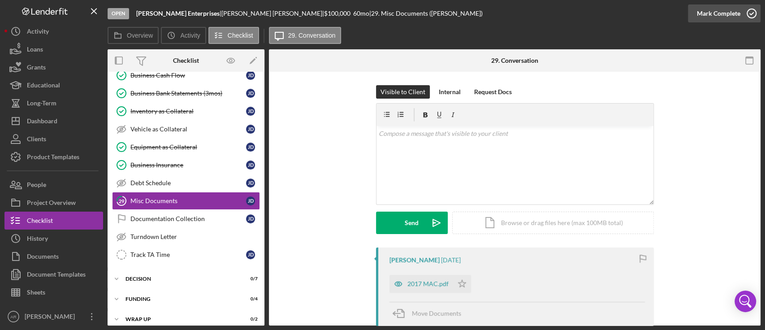
click at [625, 11] on icon "button" at bounding box center [752, 13] width 22 height 22
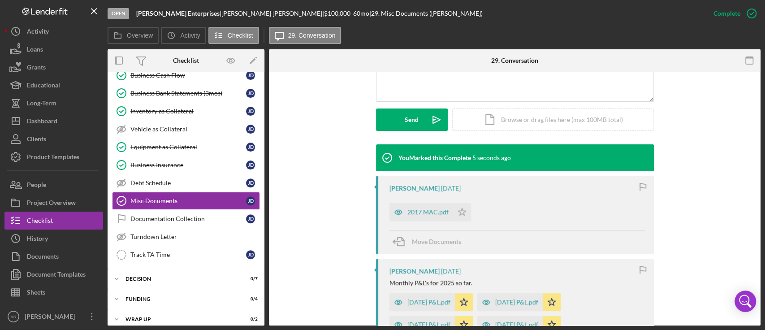
scroll to position [228, 0]
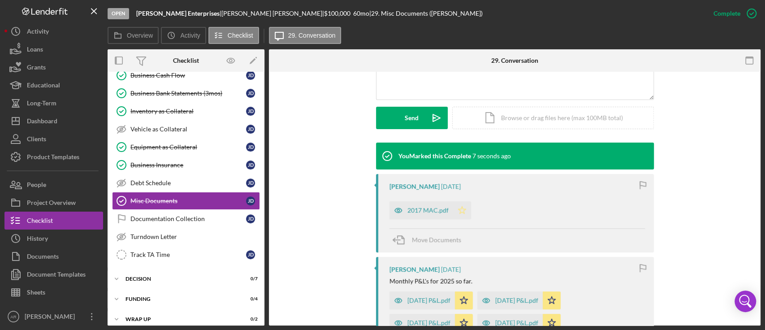
click at [463, 207] on icon "Icon/Star" at bounding box center [462, 210] width 18 height 18
click at [183, 217] on div "Documentation Collection" at bounding box center [188, 218] width 116 height 7
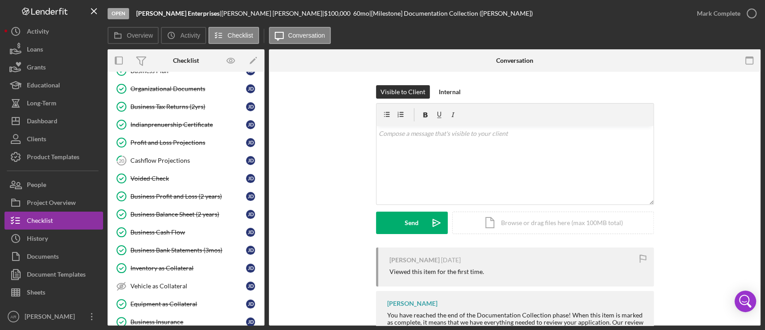
scroll to position [65, 0]
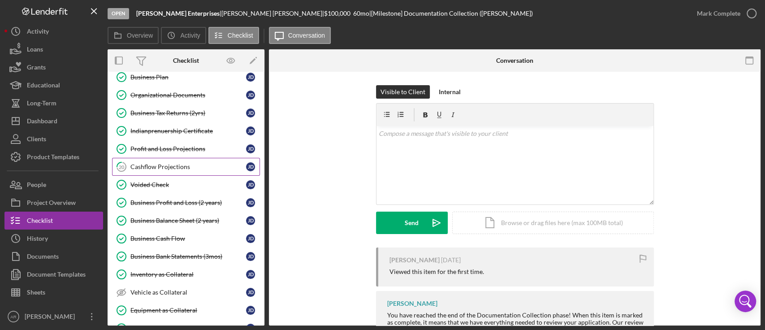
click at [173, 160] on link "20 Cashflow Projections [PERSON_NAME]" at bounding box center [186, 167] width 148 height 18
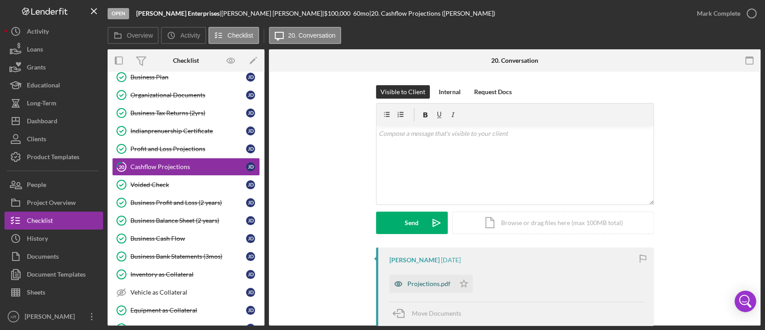
click at [416, 279] on div "Projections.pdf" at bounding box center [428, 283] width 43 height 7
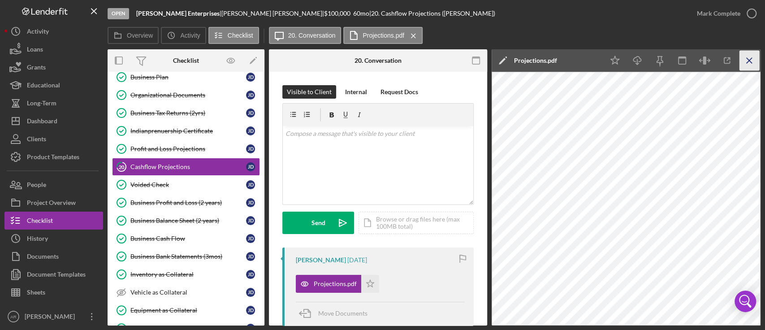
click at [625, 61] on icon "Icon/Menu Close" at bounding box center [750, 61] width 20 height 20
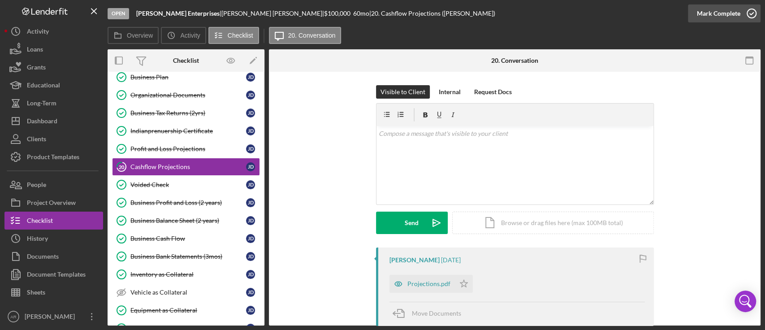
click at [625, 14] on polyline "button" at bounding box center [752, 14] width 4 height 2
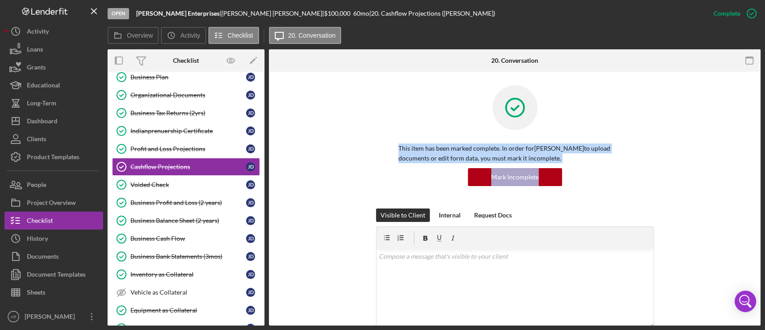
drag, startPoint x: 758, startPoint y: 122, endPoint x: 756, endPoint y: 174, distance: 52.0
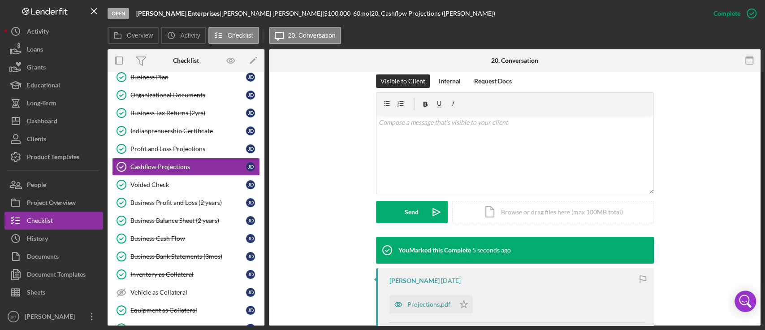
scroll to position [132, 0]
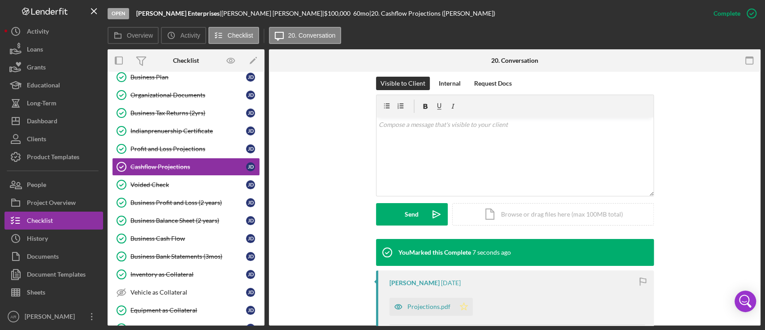
click at [462, 279] on polygon "button" at bounding box center [464, 306] width 8 height 7
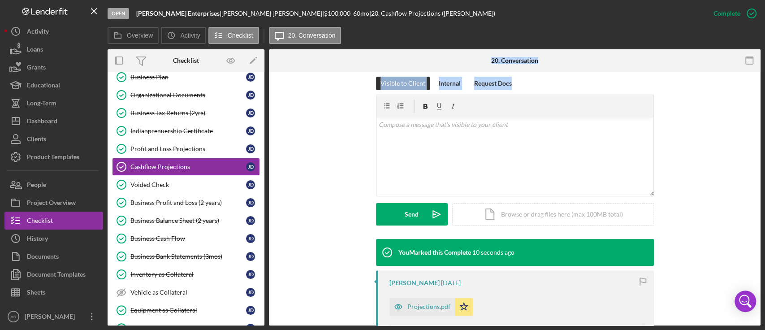
drag, startPoint x: 265, startPoint y: 169, endPoint x: 267, endPoint y: 140, distance: 28.3
click at [267, 140] on div "Overview Internal Workflow Stage Open Icon/Dropdown Arrow Archive (can unarchiv…" at bounding box center [434, 187] width 653 height 276
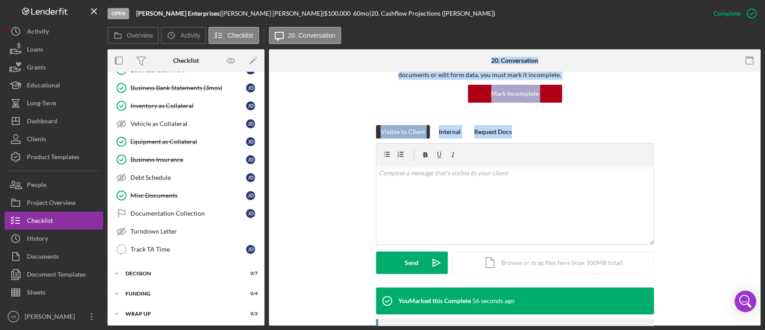
scroll to position [78, 0]
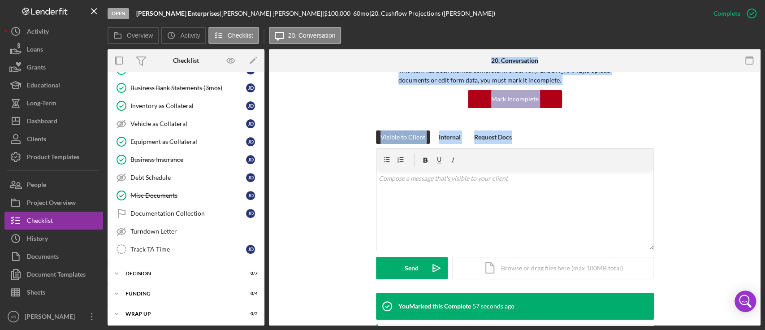
click at [625, 138] on div "Visible to Client Internal Request Docs v Color teal Color pink Remove color Ad…" at bounding box center [514, 211] width 465 height 162
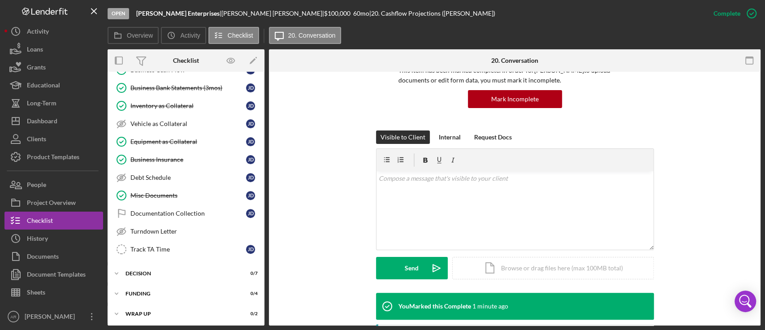
scroll to position [0, 0]
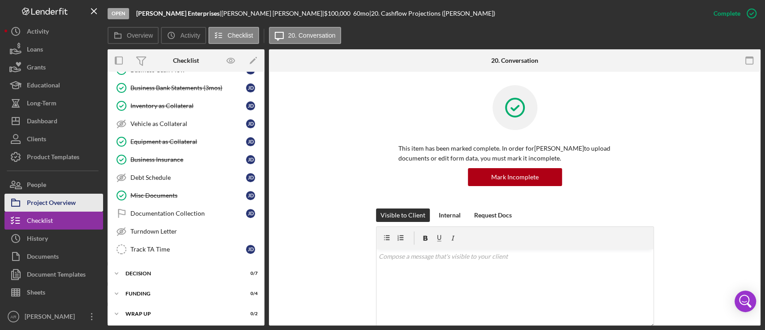
click at [47, 198] on div "Project Overview" at bounding box center [51, 204] width 49 height 20
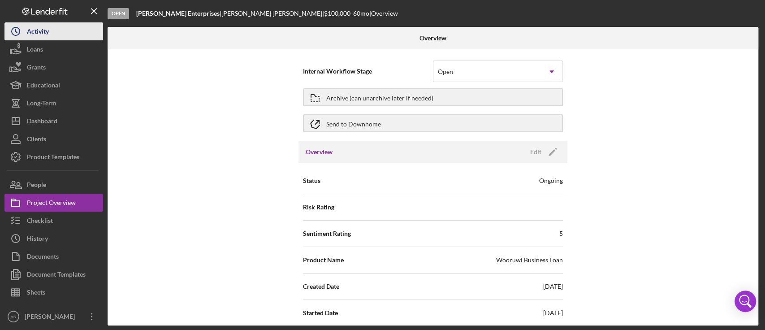
click at [41, 30] on div "Activity" at bounding box center [38, 32] width 22 height 20
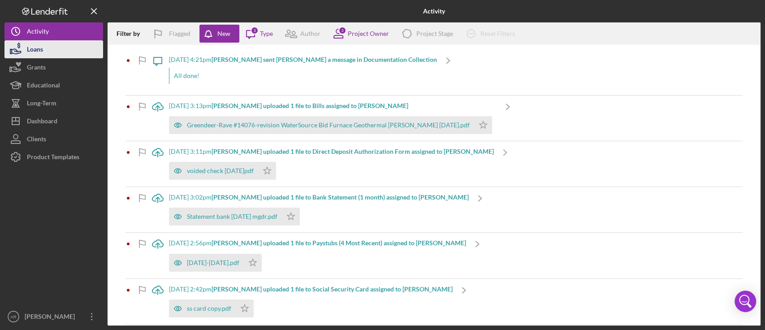
click at [36, 48] on div "Loans" at bounding box center [35, 50] width 16 height 20
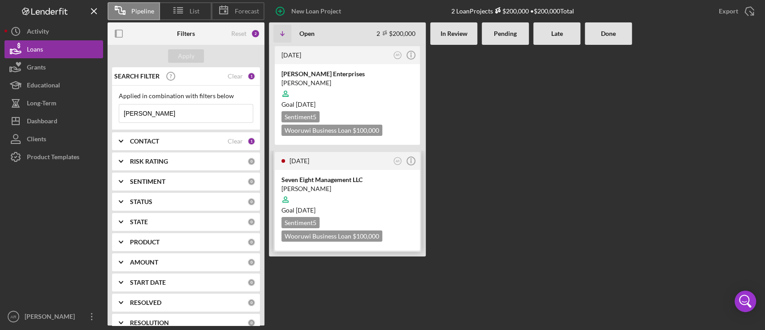
click at [325, 177] on div "Seven Eight Management LLC" at bounding box center [348, 179] width 132 height 9
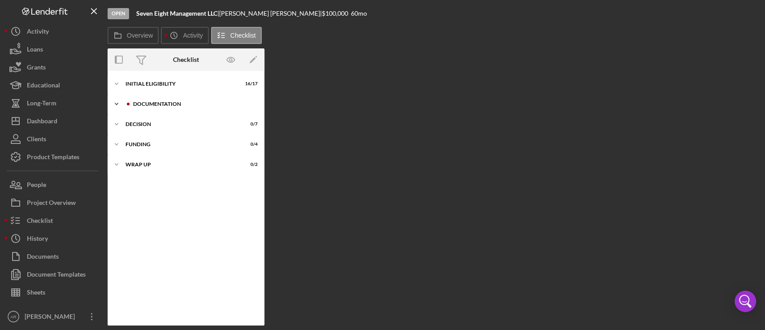
click at [156, 108] on div "Icon/Expander Documentation 7 / 21" at bounding box center [186, 104] width 157 height 18
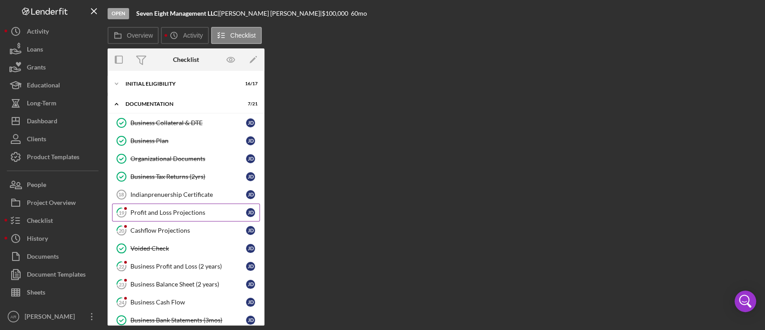
click at [172, 213] on div "Profit and Loss Projections" at bounding box center [188, 212] width 116 height 7
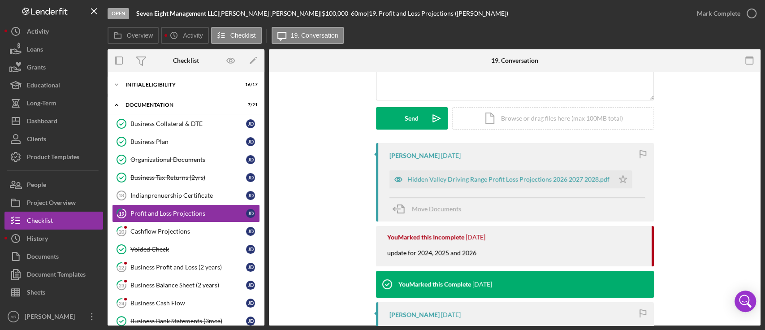
scroll to position [102, 0]
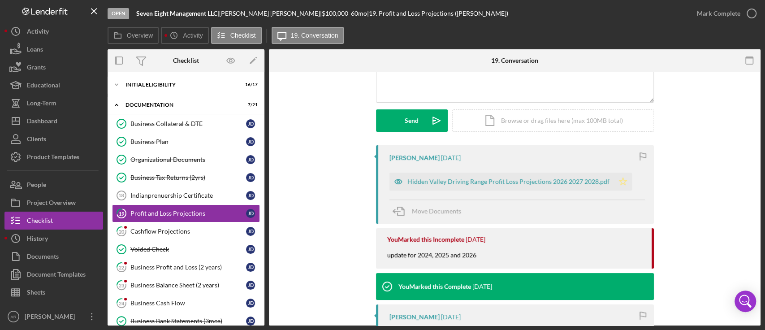
click at [619, 180] on polygon "button" at bounding box center [623, 181] width 8 height 7
click at [439, 182] on div "Hidden Valley Driving Range Profit Loss Projections 2026 2027 2028.pdf" at bounding box center [508, 181] width 202 height 7
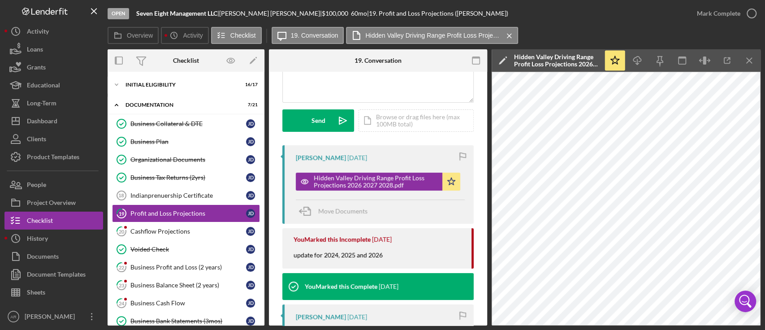
scroll to position [100, 0]
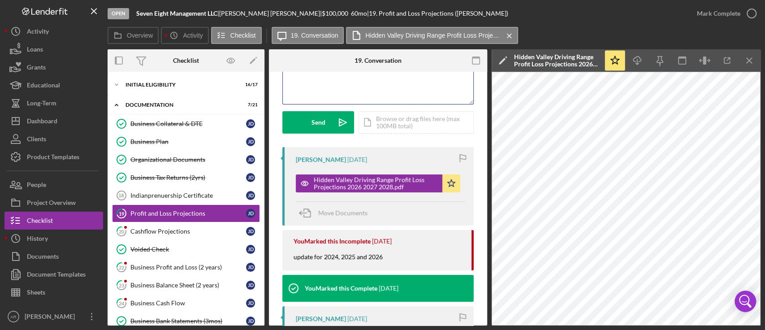
click at [382, 85] on div "v Color teal Color pink Remove color Add row above Add row below Add column bef…" at bounding box center [378, 65] width 191 height 78
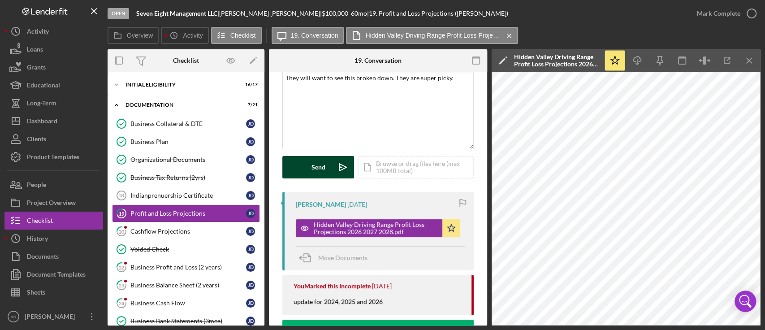
click at [308, 173] on button "Send Icon/icon-invite-send" at bounding box center [318, 167] width 72 height 22
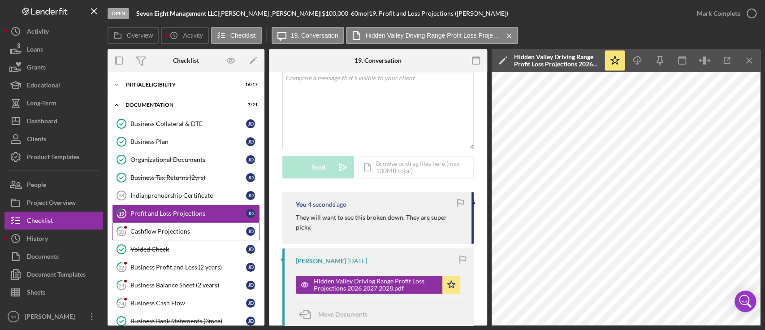
click at [177, 230] on div "Cashflow Projections" at bounding box center [188, 231] width 116 height 7
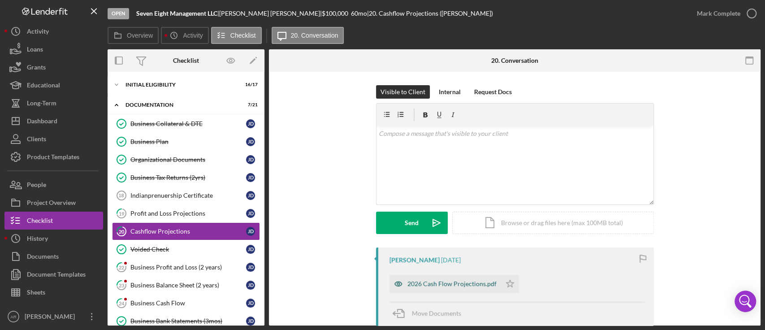
click at [444, 279] on div "2026 Cash Flow Projections.pdf" at bounding box center [446, 284] width 112 height 18
